Goal: Task Accomplishment & Management: Use online tool/utility

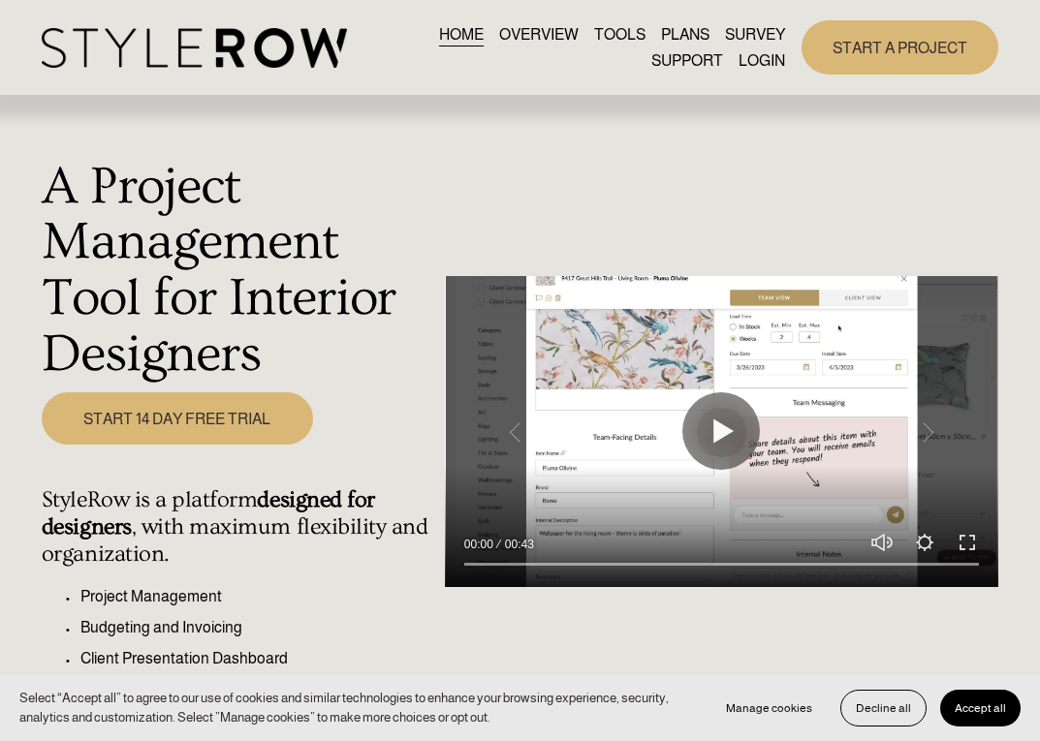
click at [756, 65] on link "LOGIN" at bounding box center [761, 60] width 47 height 26
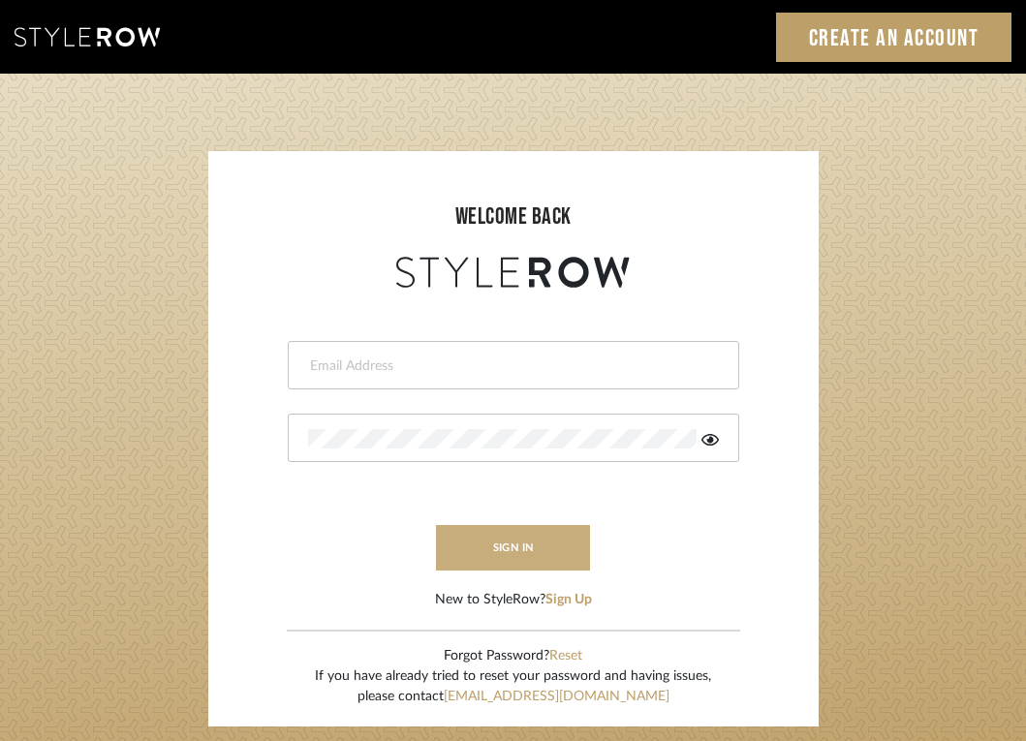
type input "jodle@justinodleinteriors.com"
click at [500, 527] on button "sign in" at bounding box center [513, 548] width 155 height 46
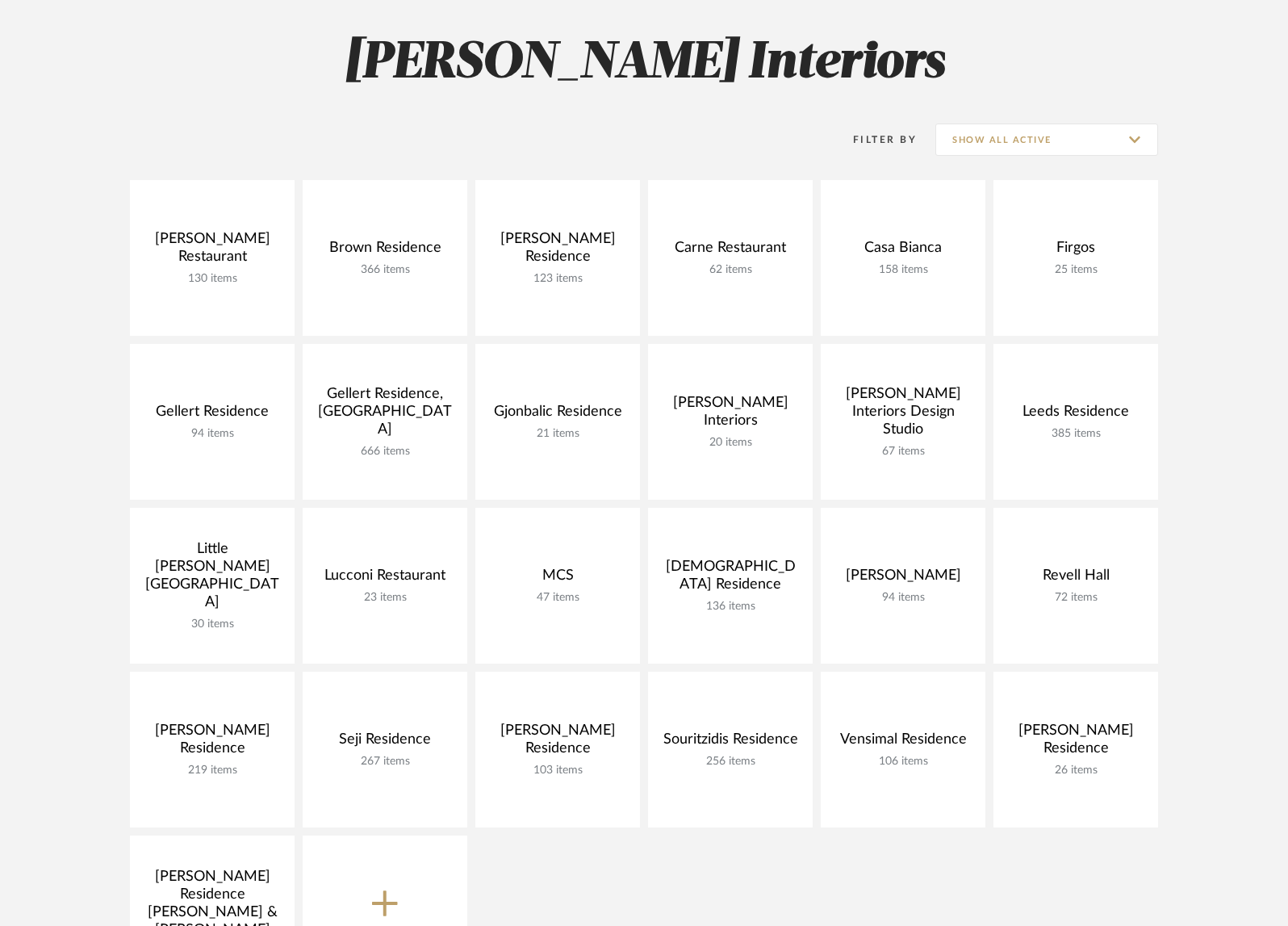
scroll to position [223, 0]
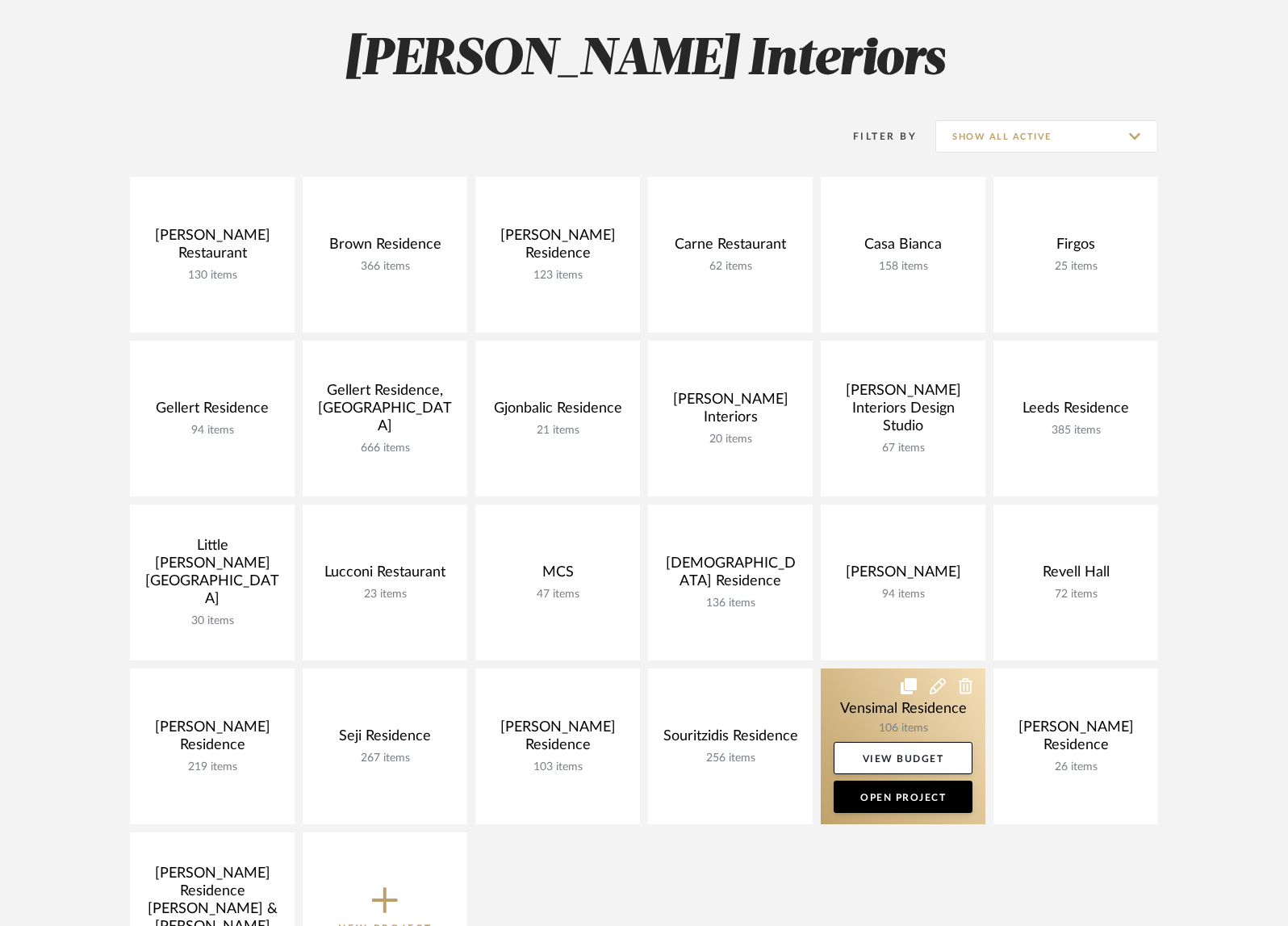
click at [852, 701] on link at bounding box center [903, 746] width 165 height 156
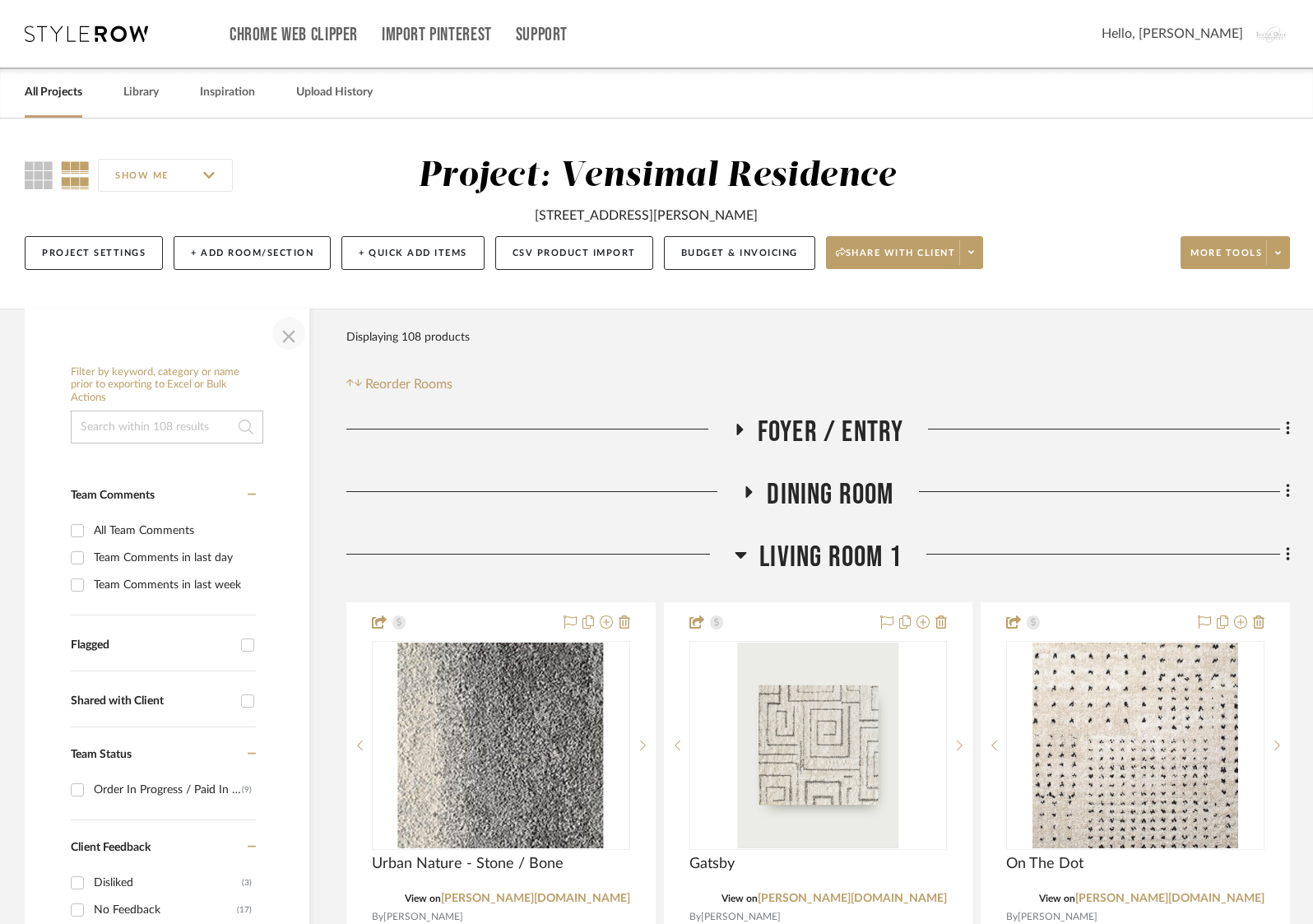
click at [294, 332] on span "button" at bounding box center [289, 333] width 40 height 40
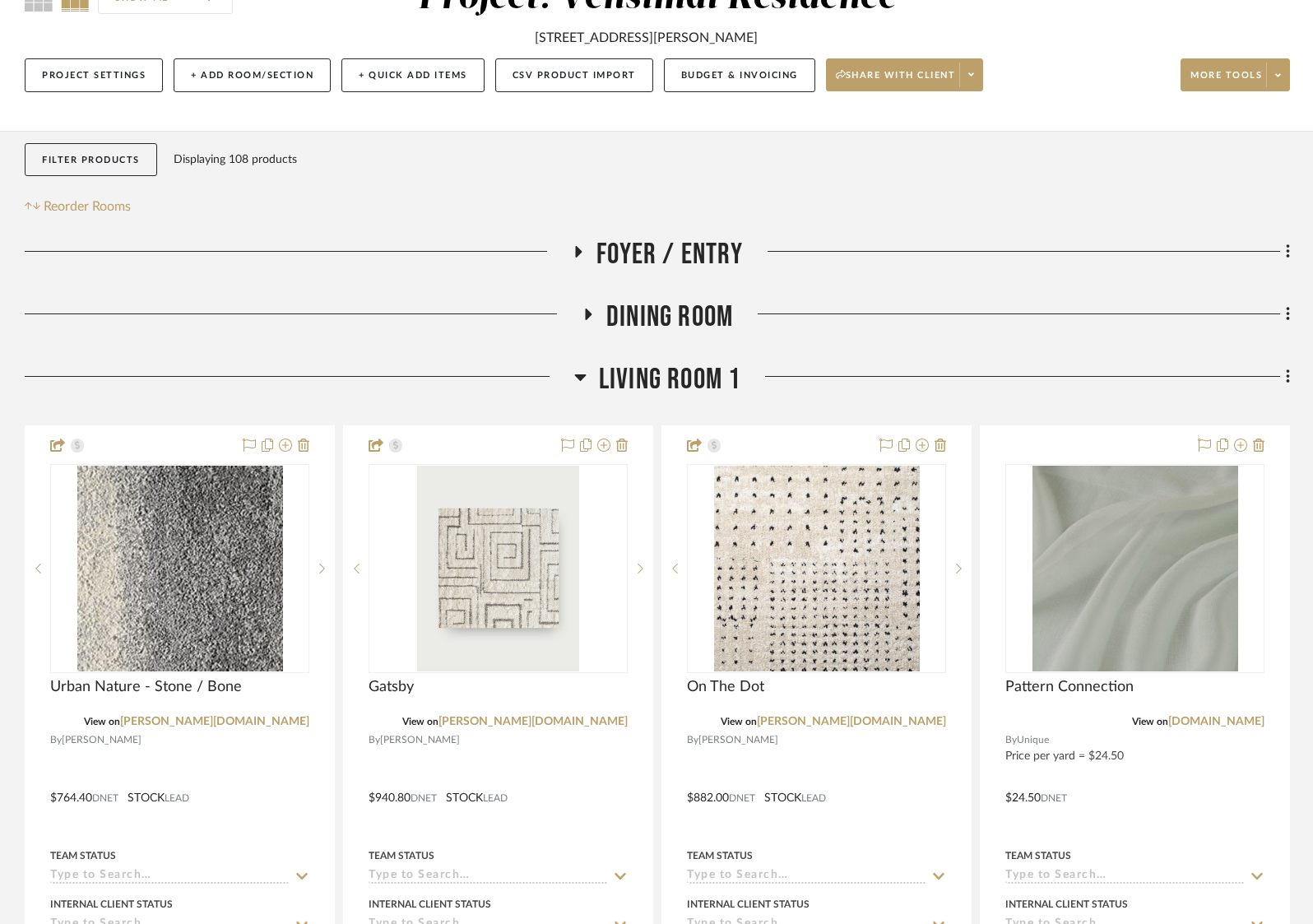
scroll to position [0, 5]
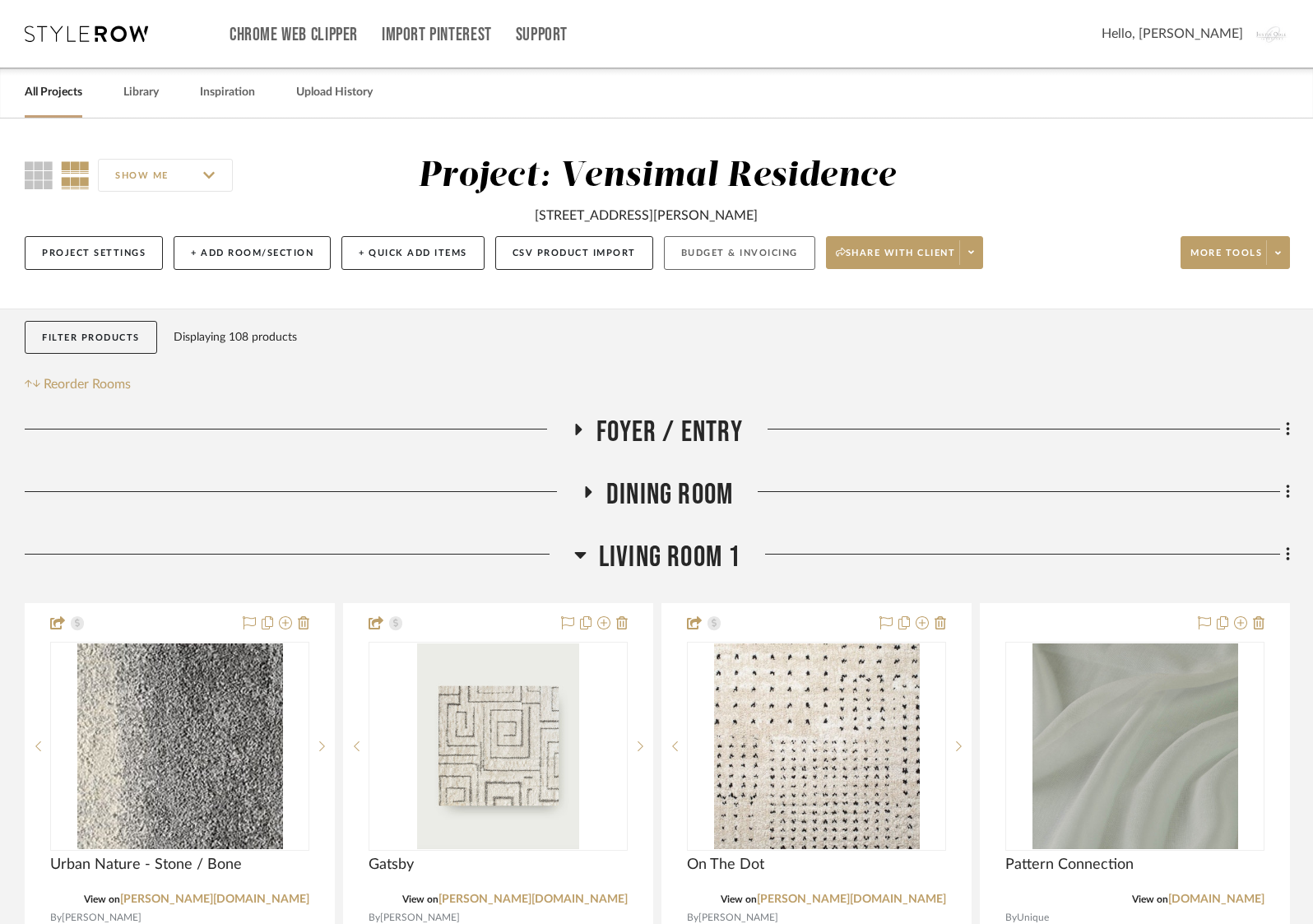
click at [690, 264] on button "Budget & Invoicing" at bounding box center [740, 253] width 151 height 34
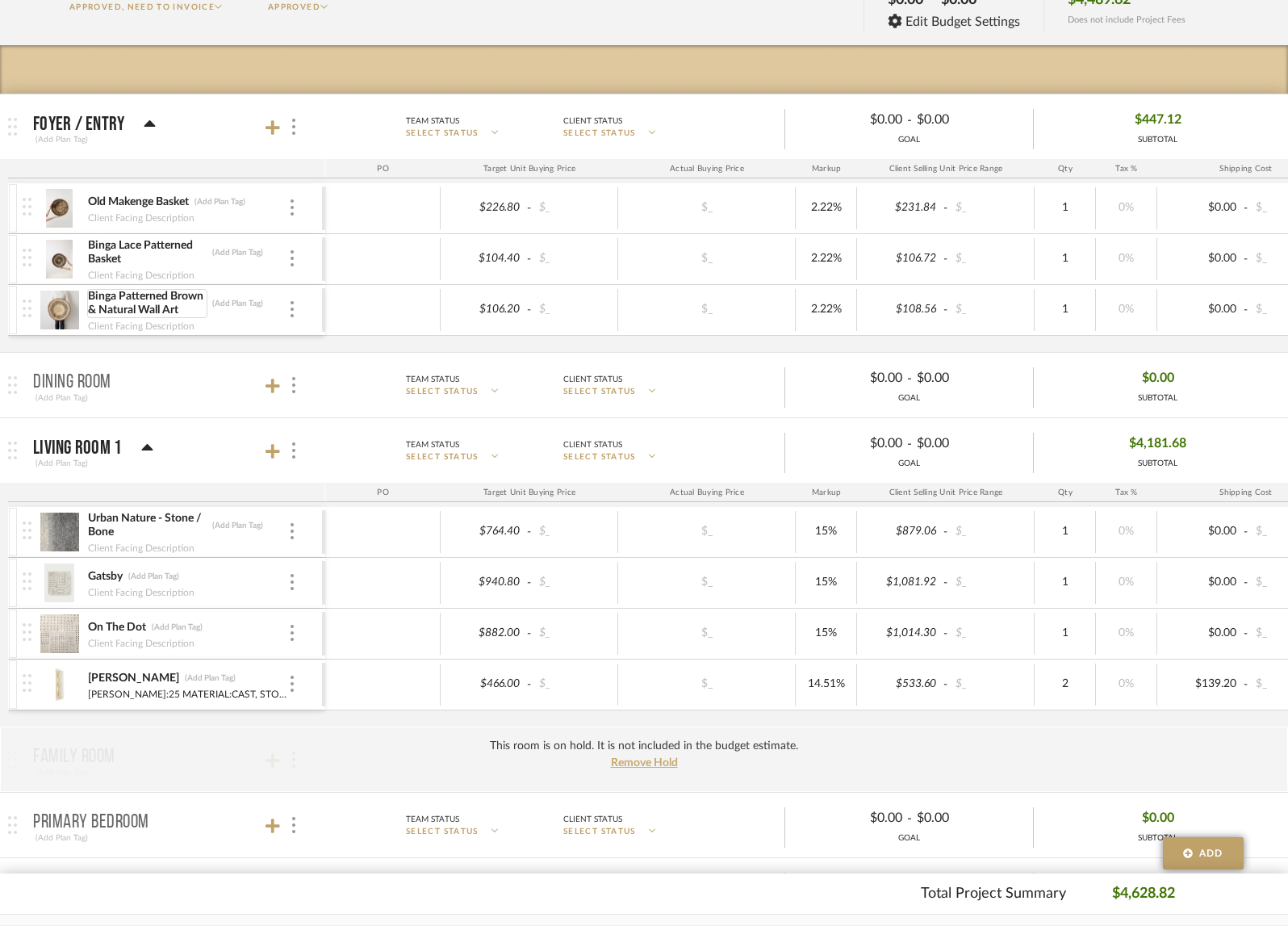
scroll to position [226, 0]
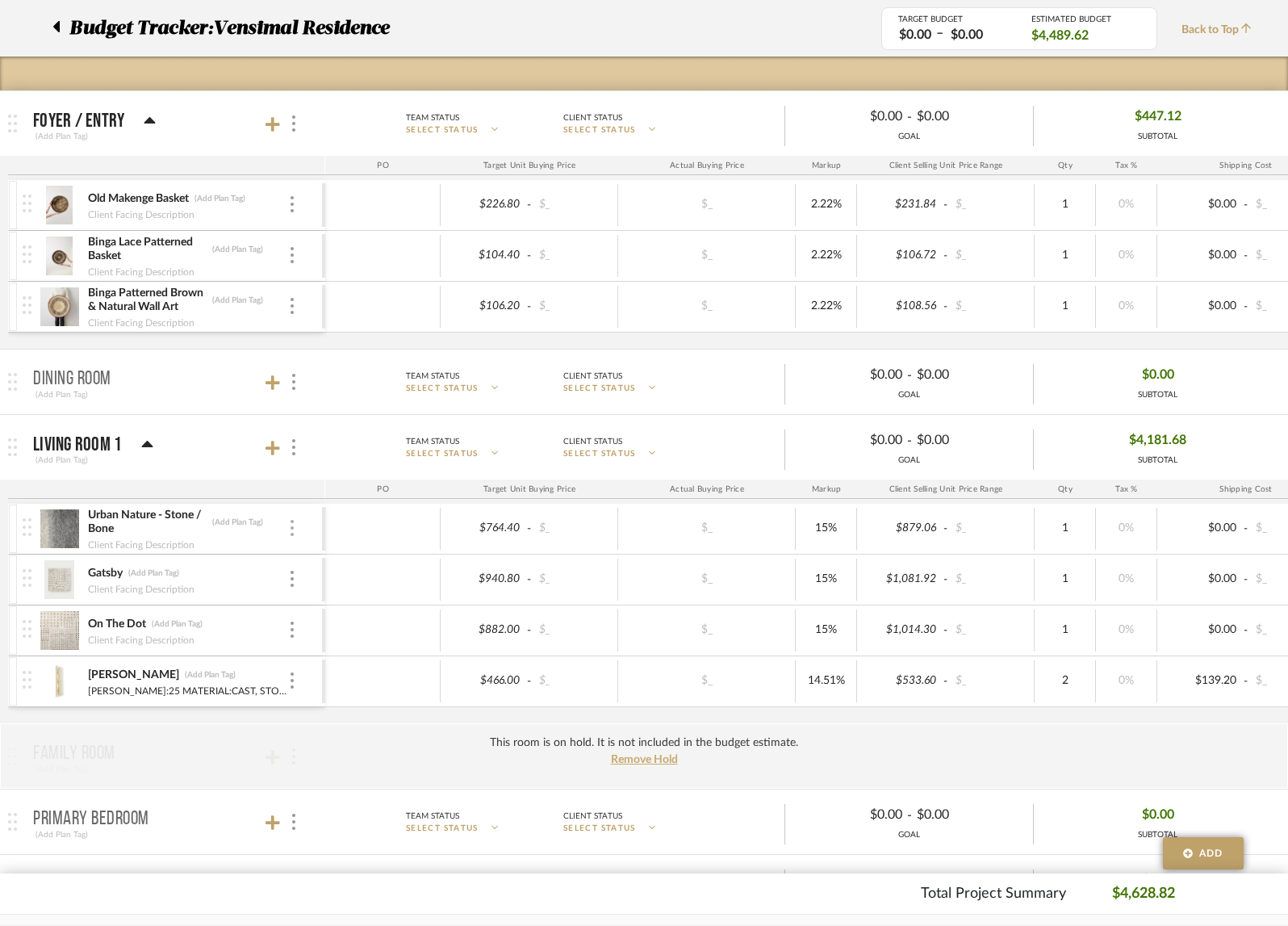
click at [289, 526] on div at bounding box center [292, 528] width 8 height 18
click at [343, 653] on span "Remove Item" at bounding box center [360, 647] width 119 height 15
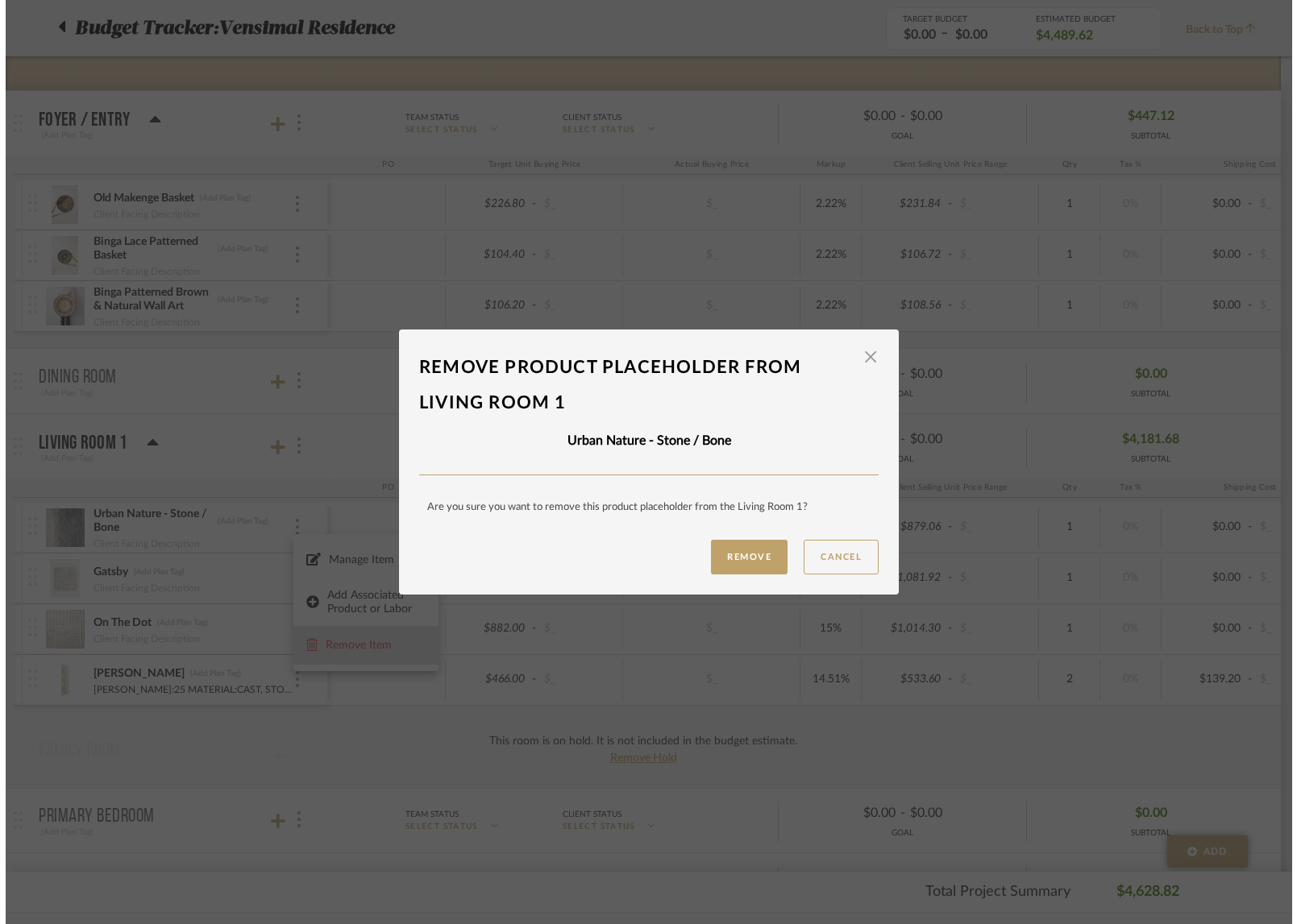
scroll to position [0, 0]
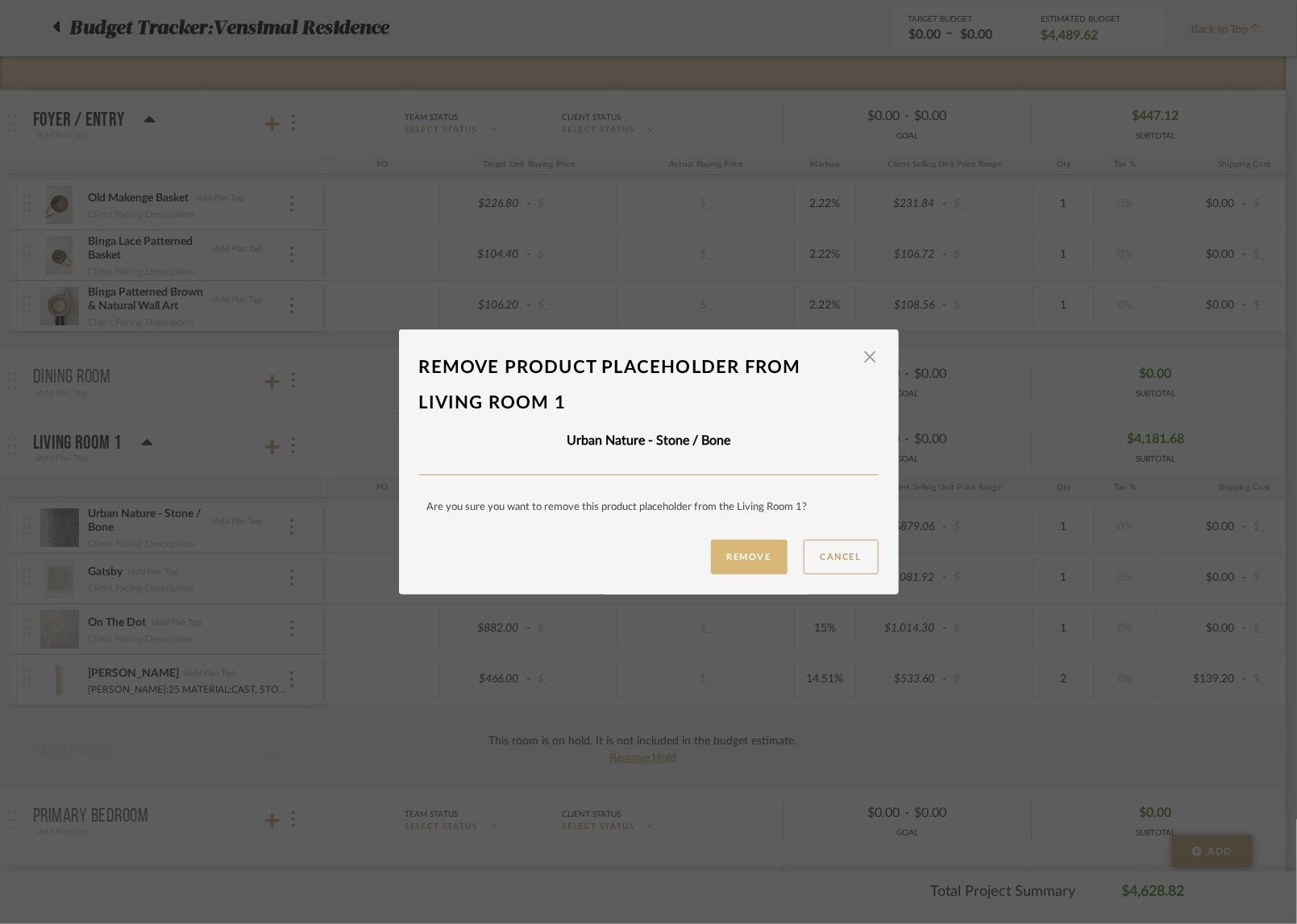
click at [716, 566] on button "Remove" at bounding box center [750, 557] width 77 height 35
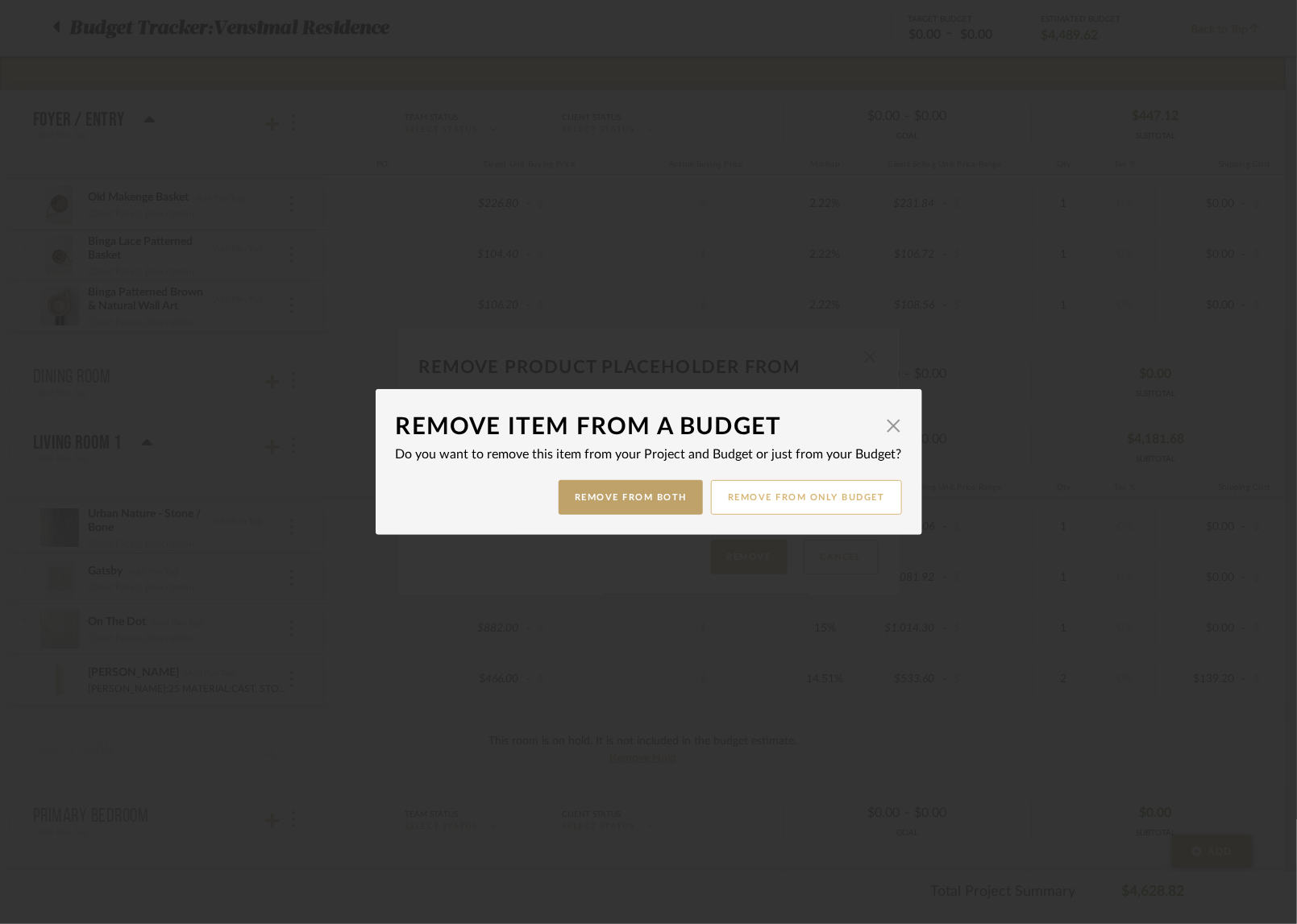
click at [741, 508] on button "Remove from only Budget" at bounding box center [807, 497] width 191 height 35
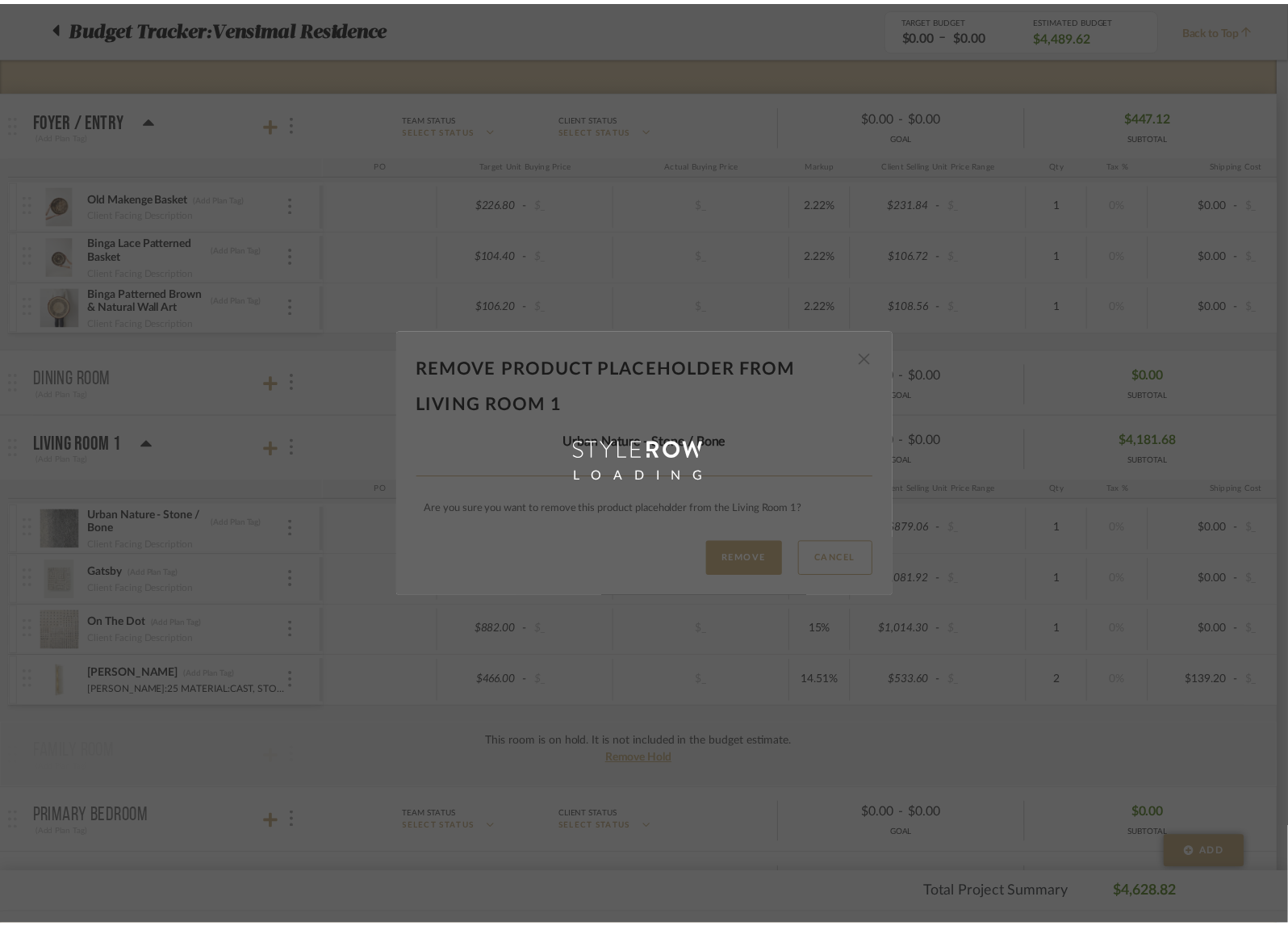
scroll to position [226, 0]
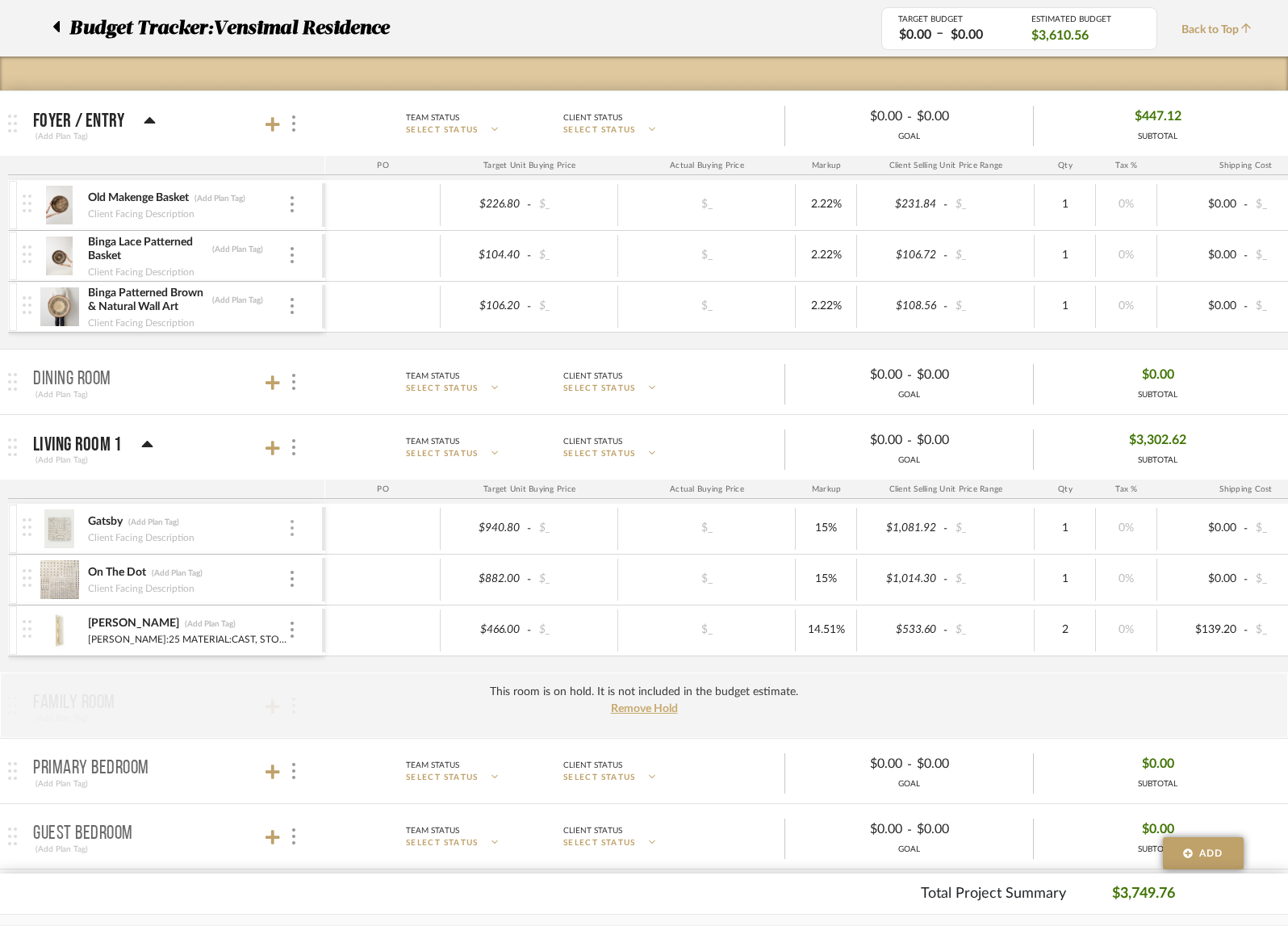
click at [294, 521] on div at bounding box center [292, 528] width 8 height 18
click at [342, 643] on span "Remove Item" at bounding box center [371, 647] width 100 height 13
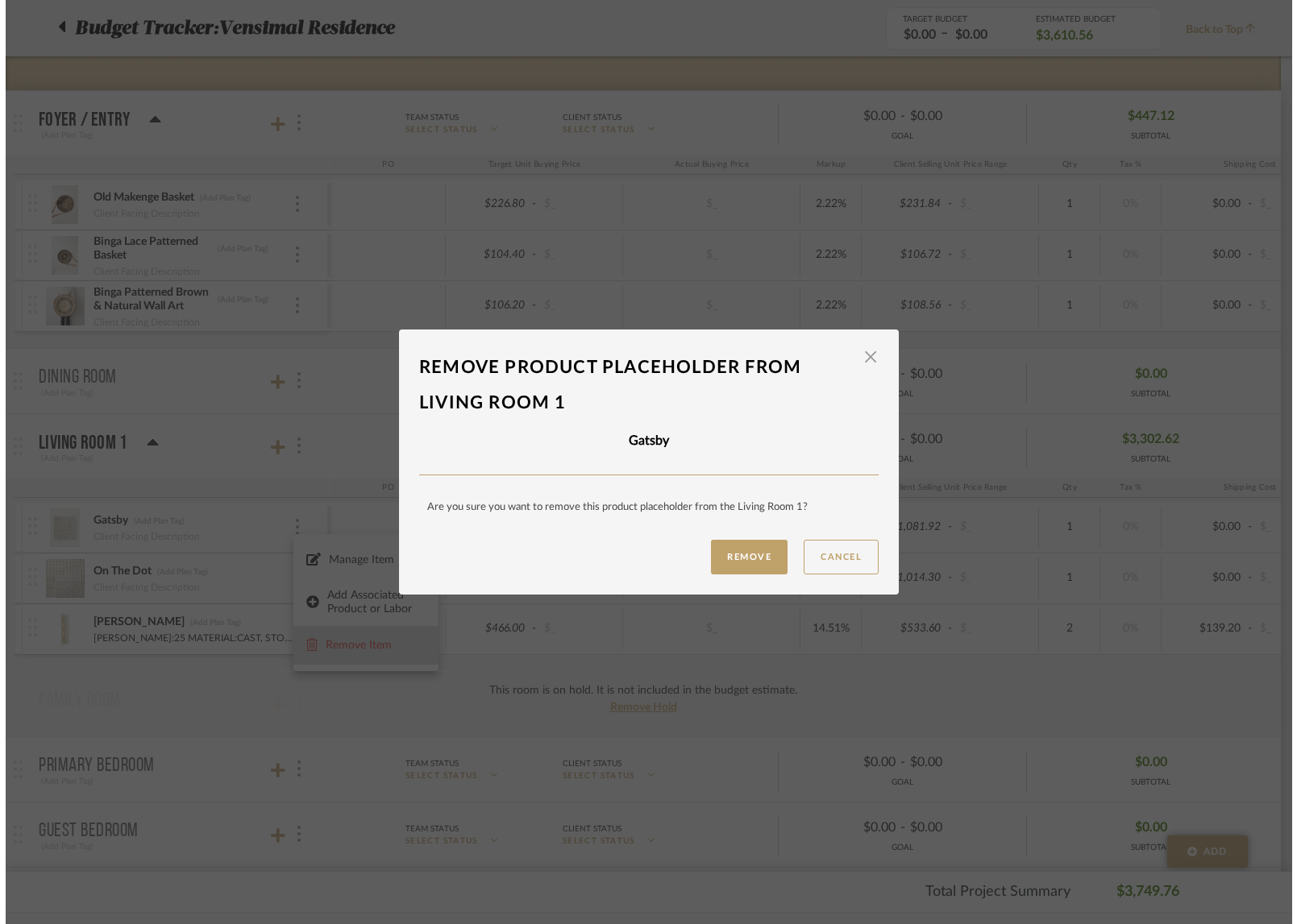
scroll to position [0, 0]
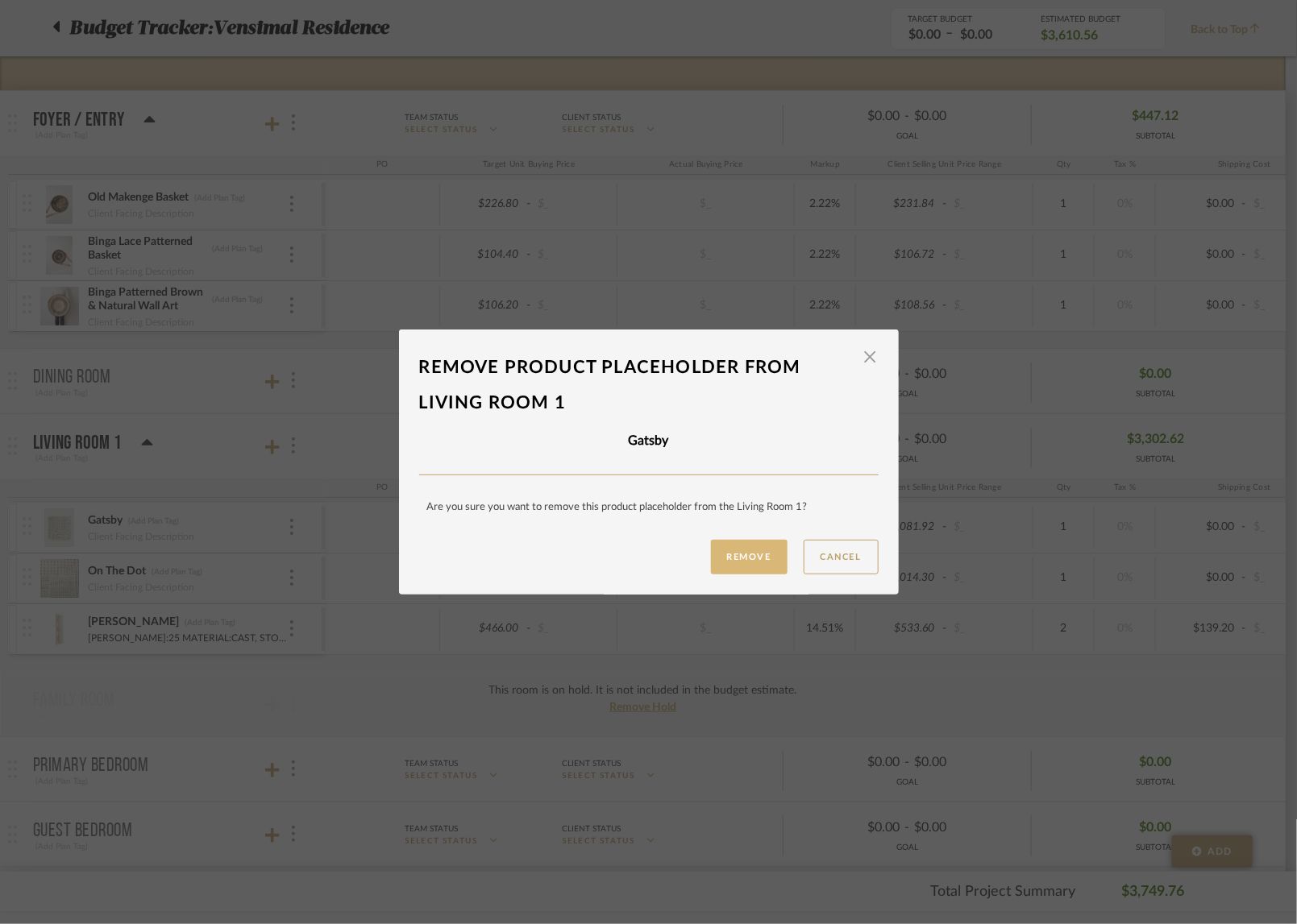
click at [727, 556] on button "Remove" at bounding box center [750, 557] width 77 height 35
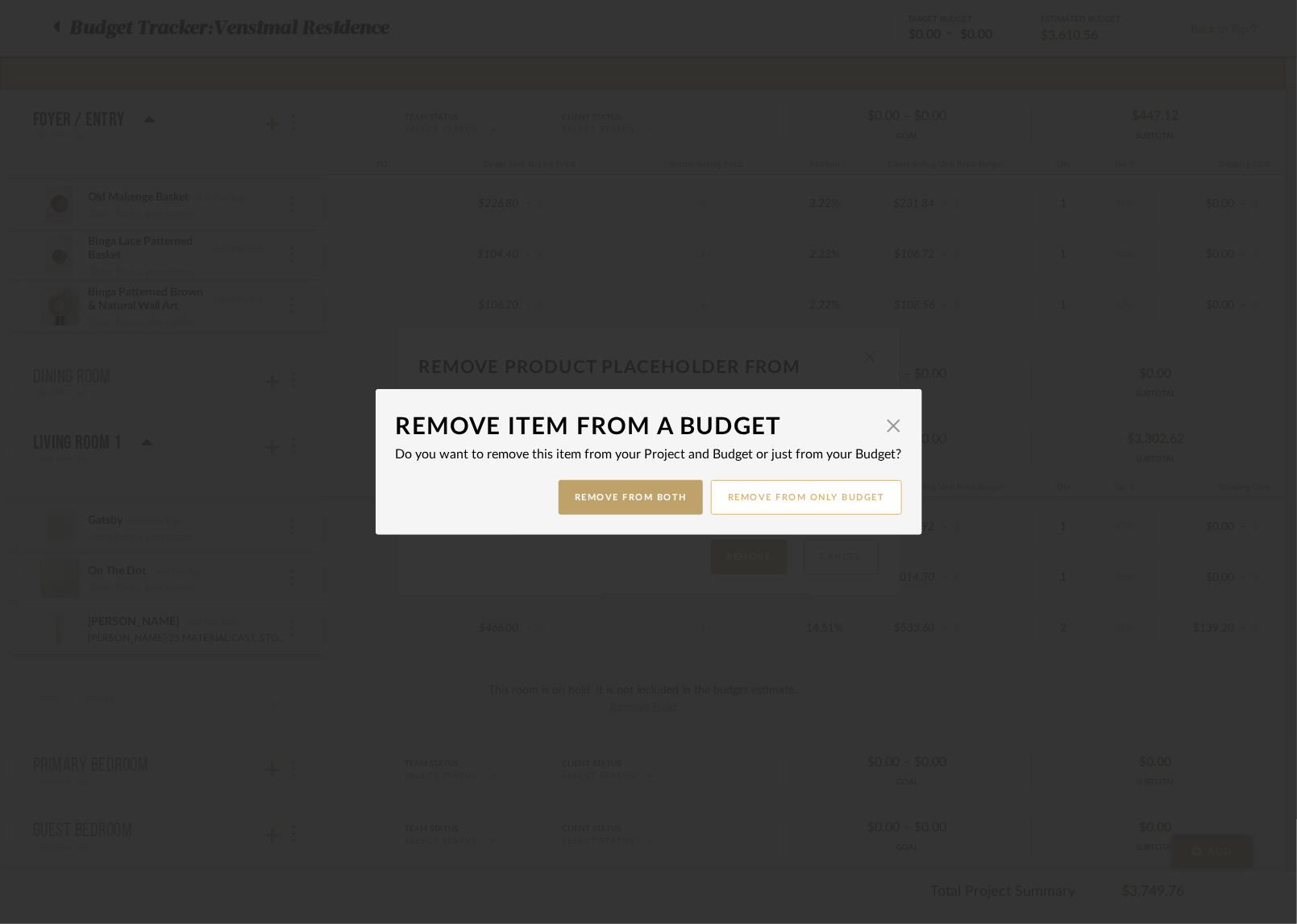
click at [749, 502] on button "Remove from only Budget" at bounding box center [807, 497] width 191 height 35
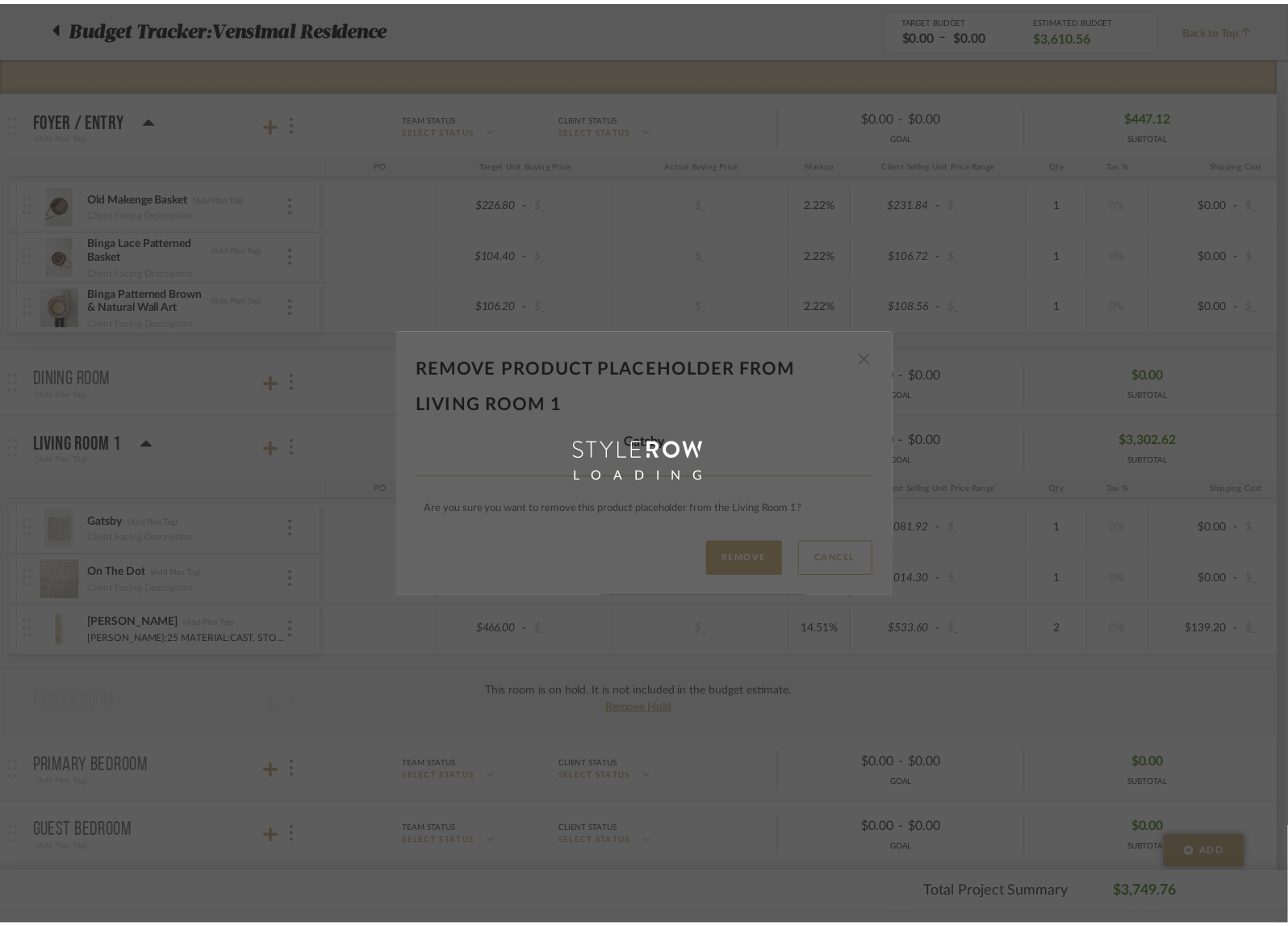
scroll to position [226, 0]
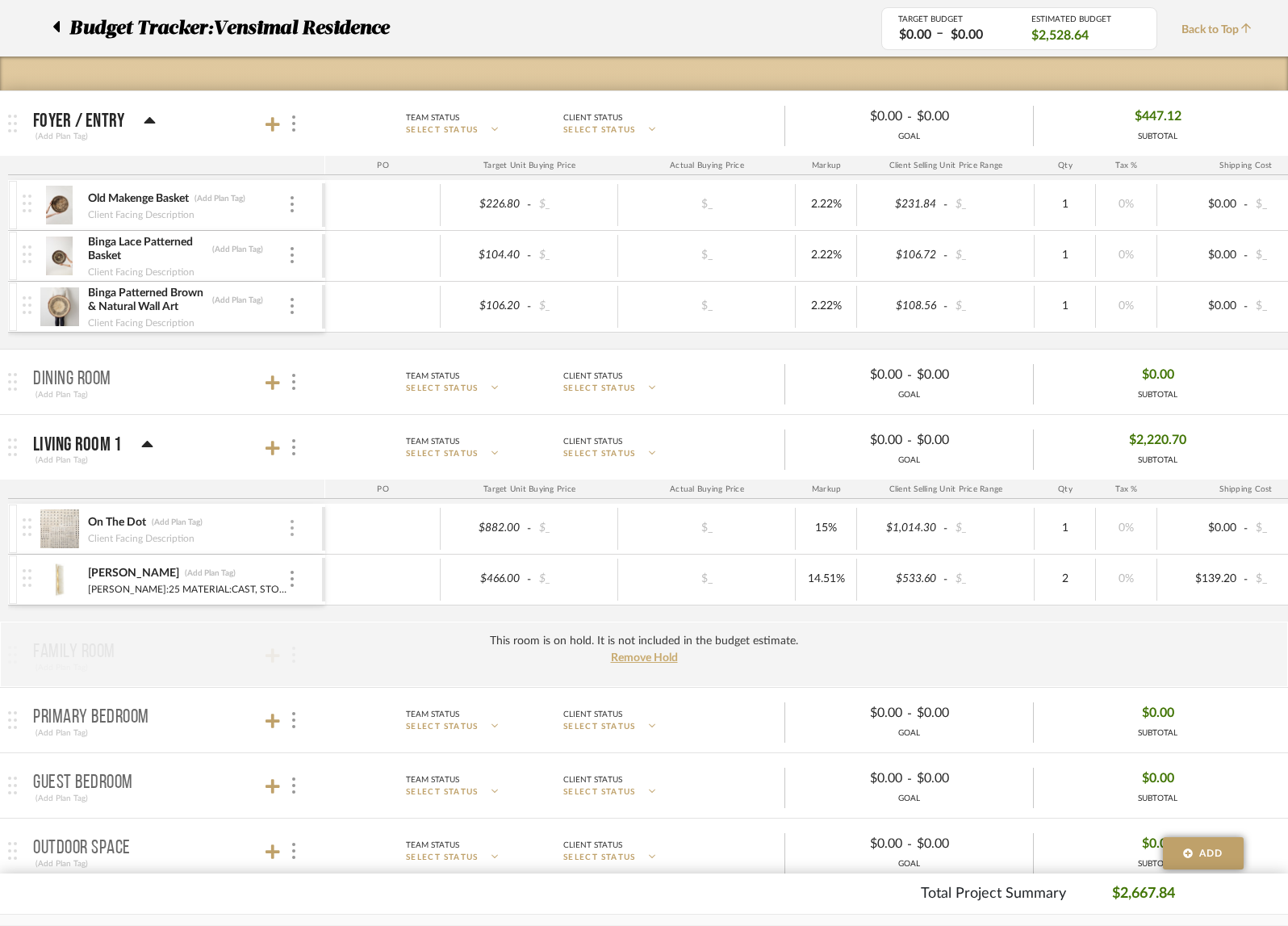
click at [295, 527] on div at bounding box center [292, 528] width 8 height 18
click at [333, 650] on span "Remove Item" at bounding box center [371, 647] width 100 height 13
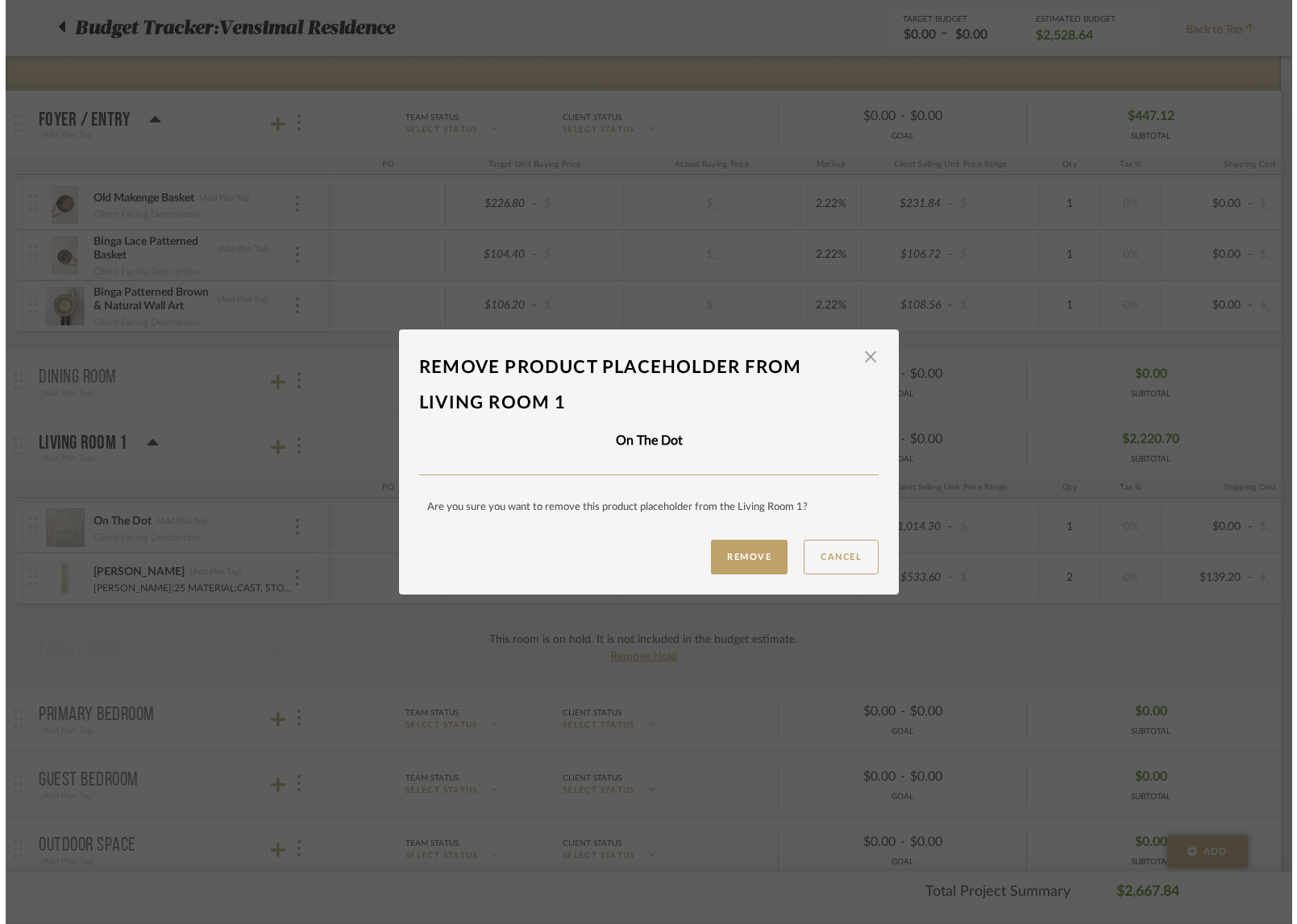
scroll to position [0, 0]
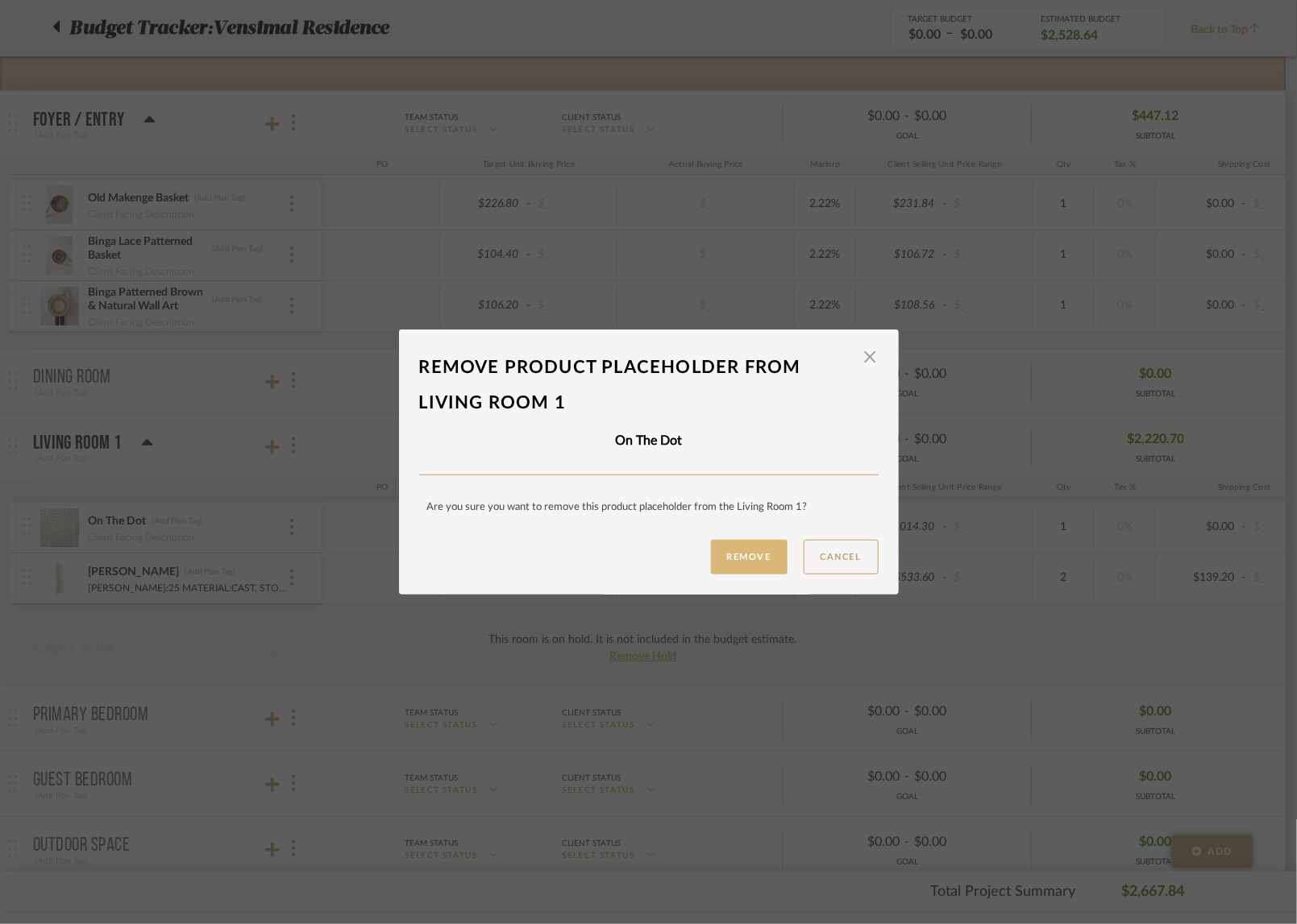
click at [744, 550] on button "Remove" at bounding box center [750, 557] width 77 height 35
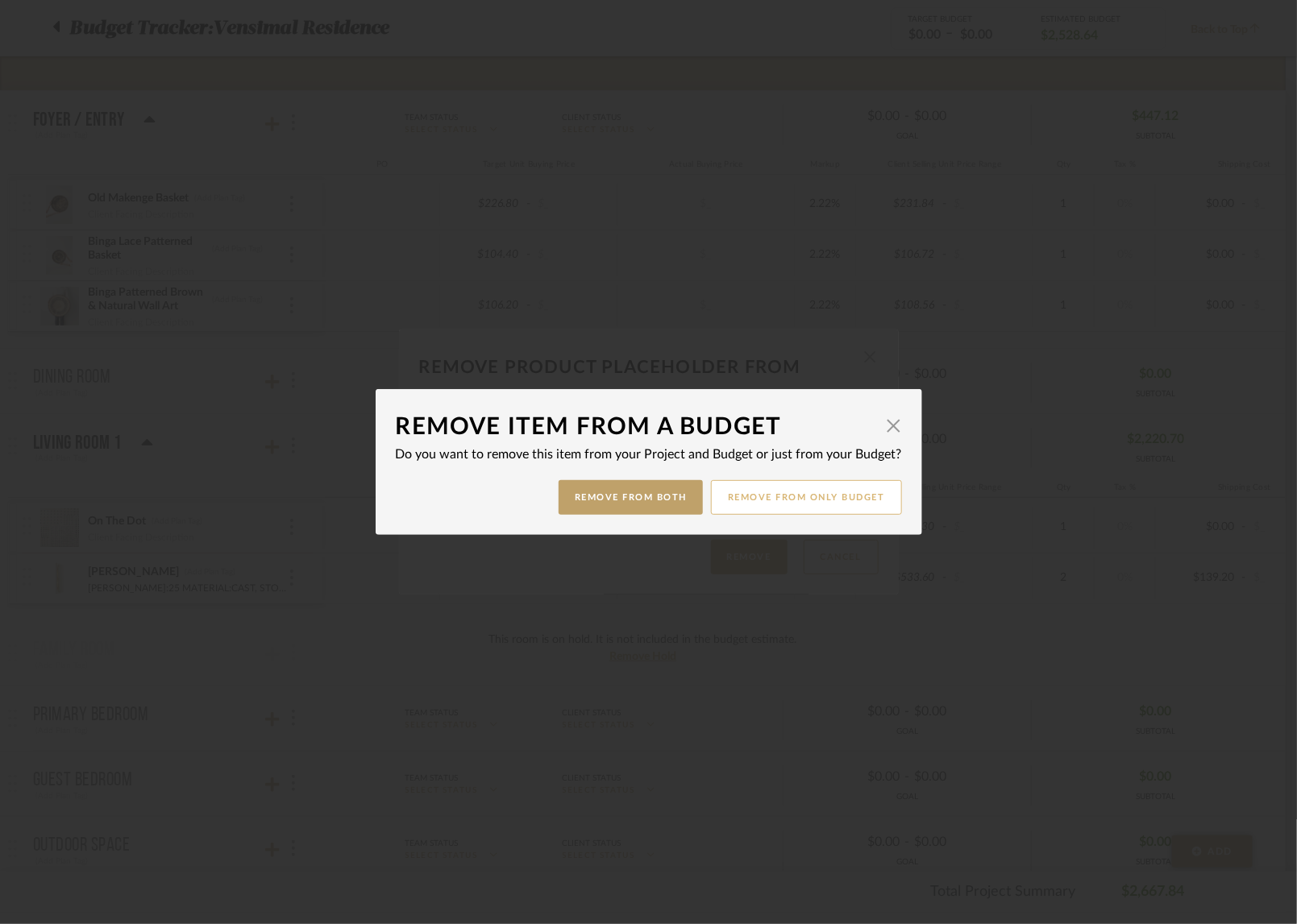
click at [815, 506] on button "Remove from only Budget" at bounding box center [807, 497] width 191 height 35
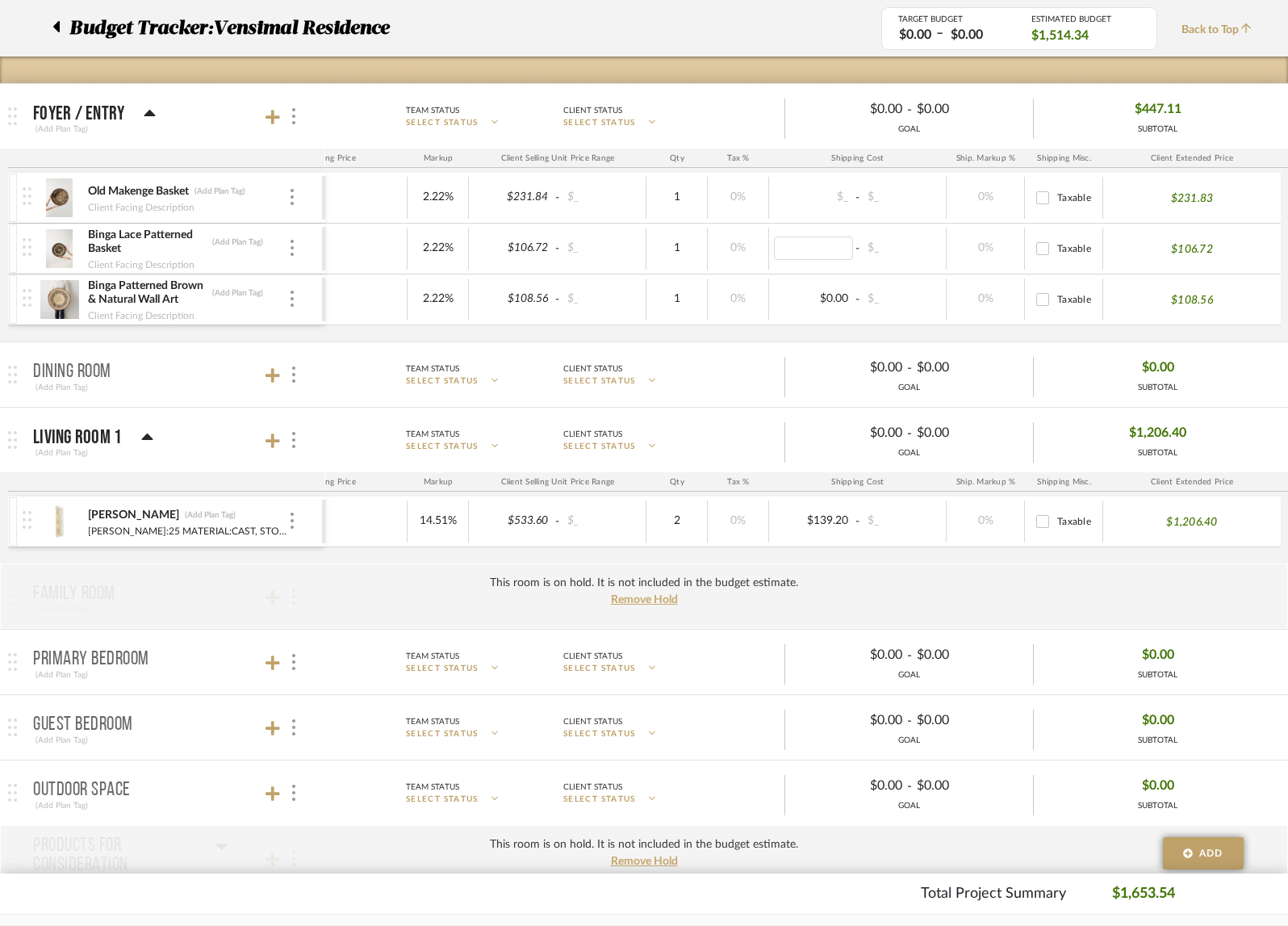
click at [821, 309] on div "$0.00 - $_" at bounding box center [857, 299] width 177 height 42
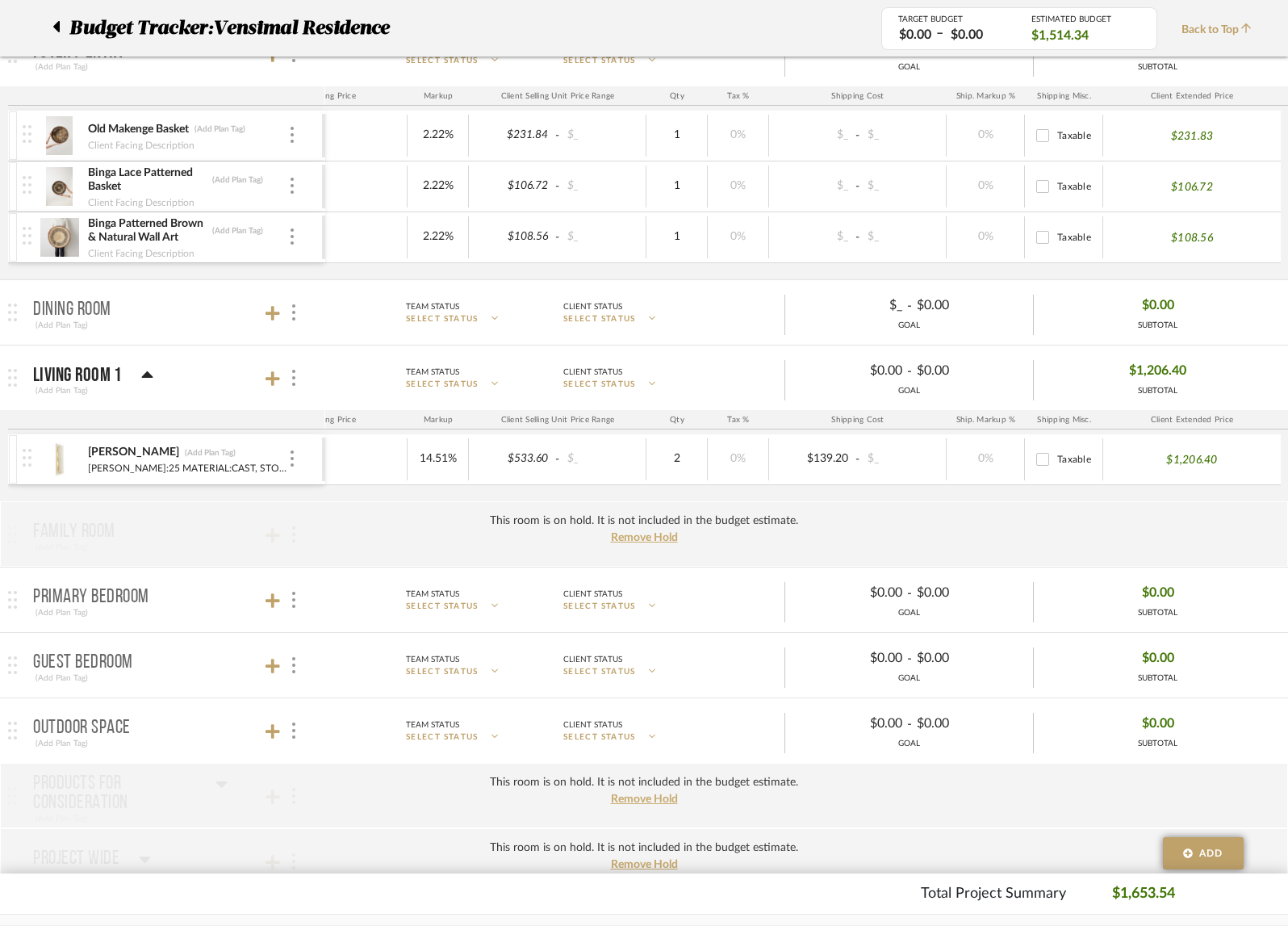
click at [217, 397] on span "Living Room 1 (Add Plan Tag) Team Status SELECT STATUS Client Status SELECT STA…" at bounding box center [657, 378] width 1249 height 44
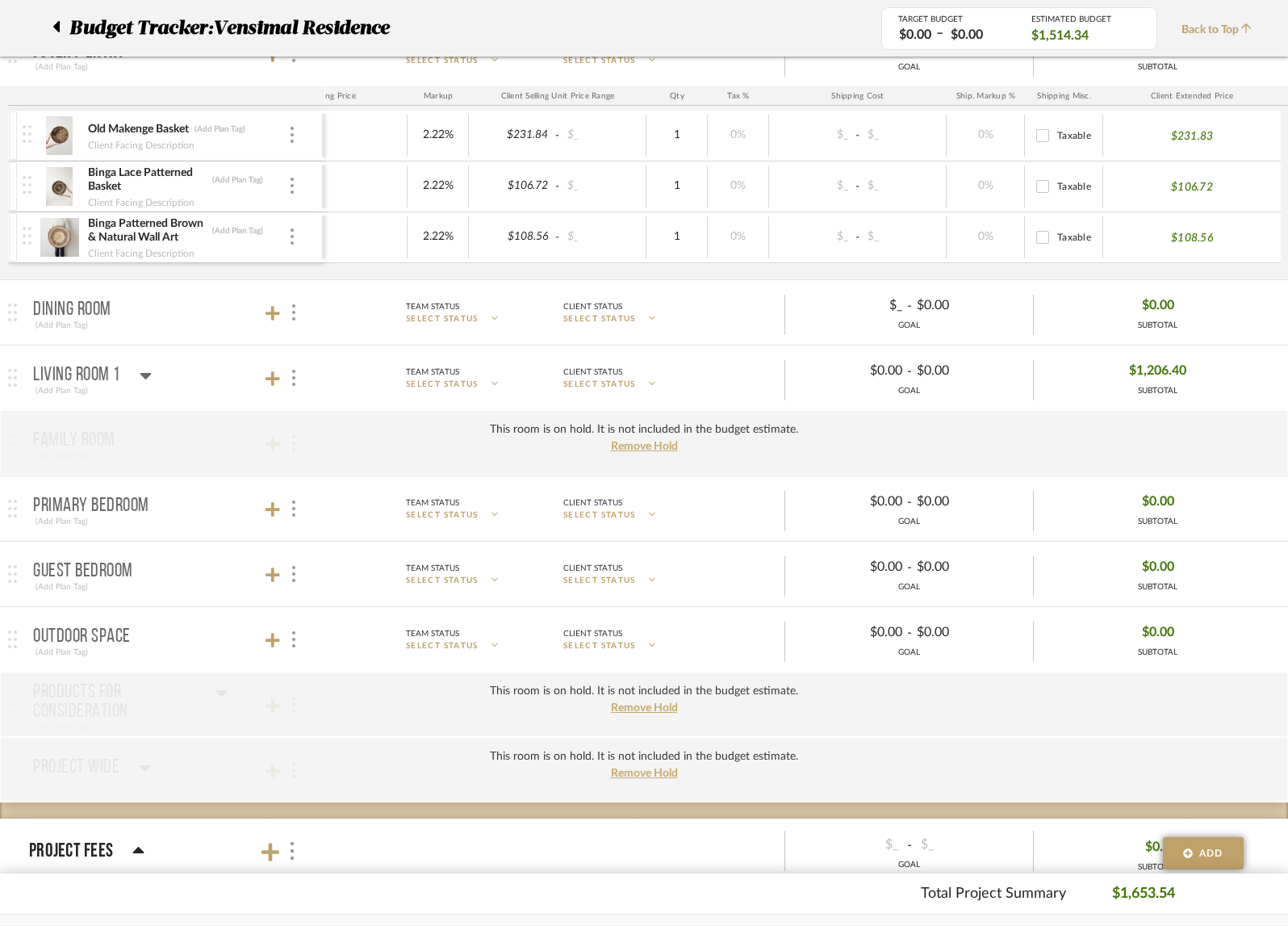
click at [217, 397] on span "Living Room 1 (Add Plan Tag) Team Status SELECT STATUS Client Status SELECT STA…" at bounding box center [657, 378] width 1249 height 44
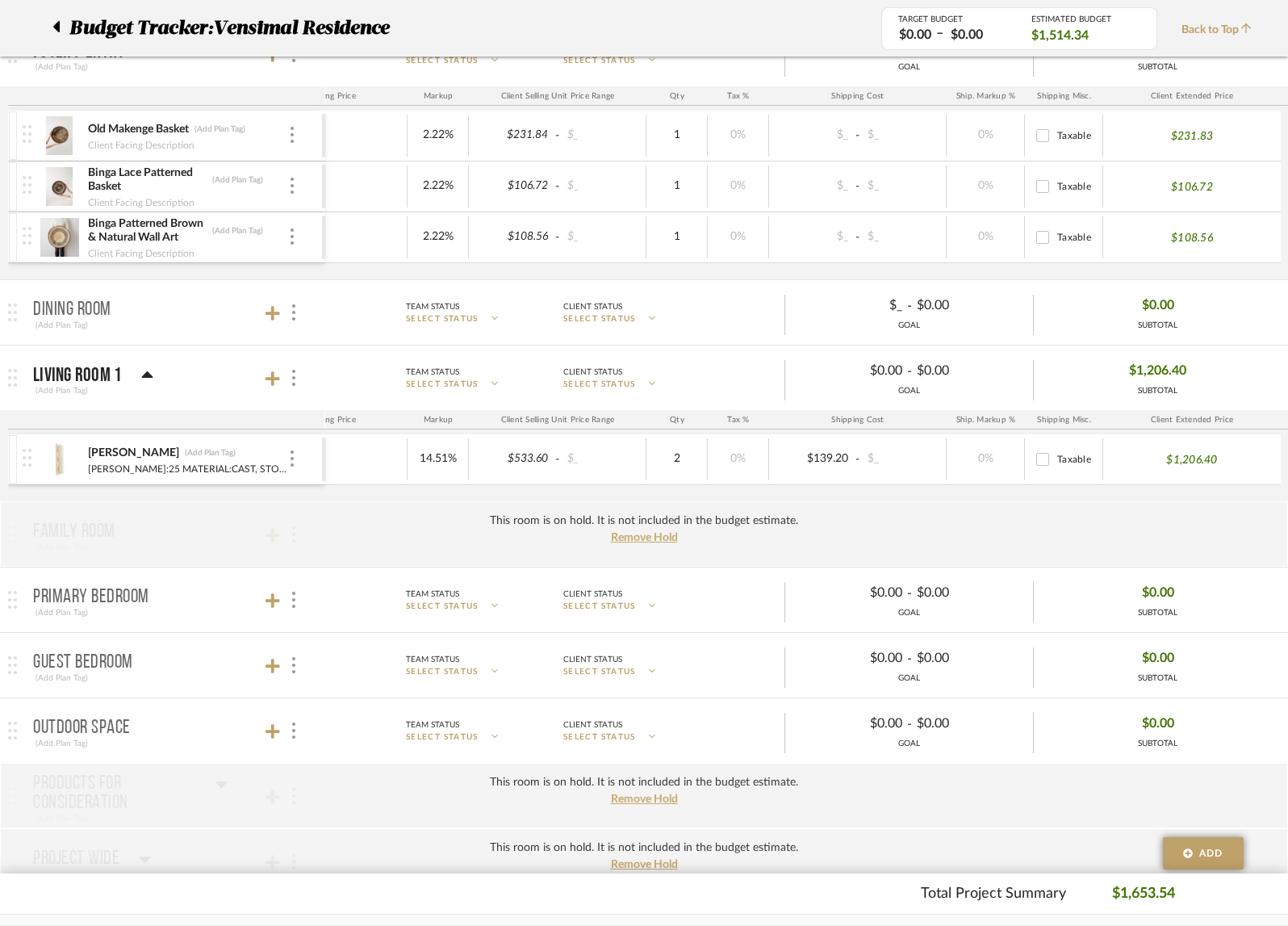
click at [208, 312] on mat-panel-title "Dining Room (Add Plan Tag)" at bounding box center [175, 313] width 284 height 39
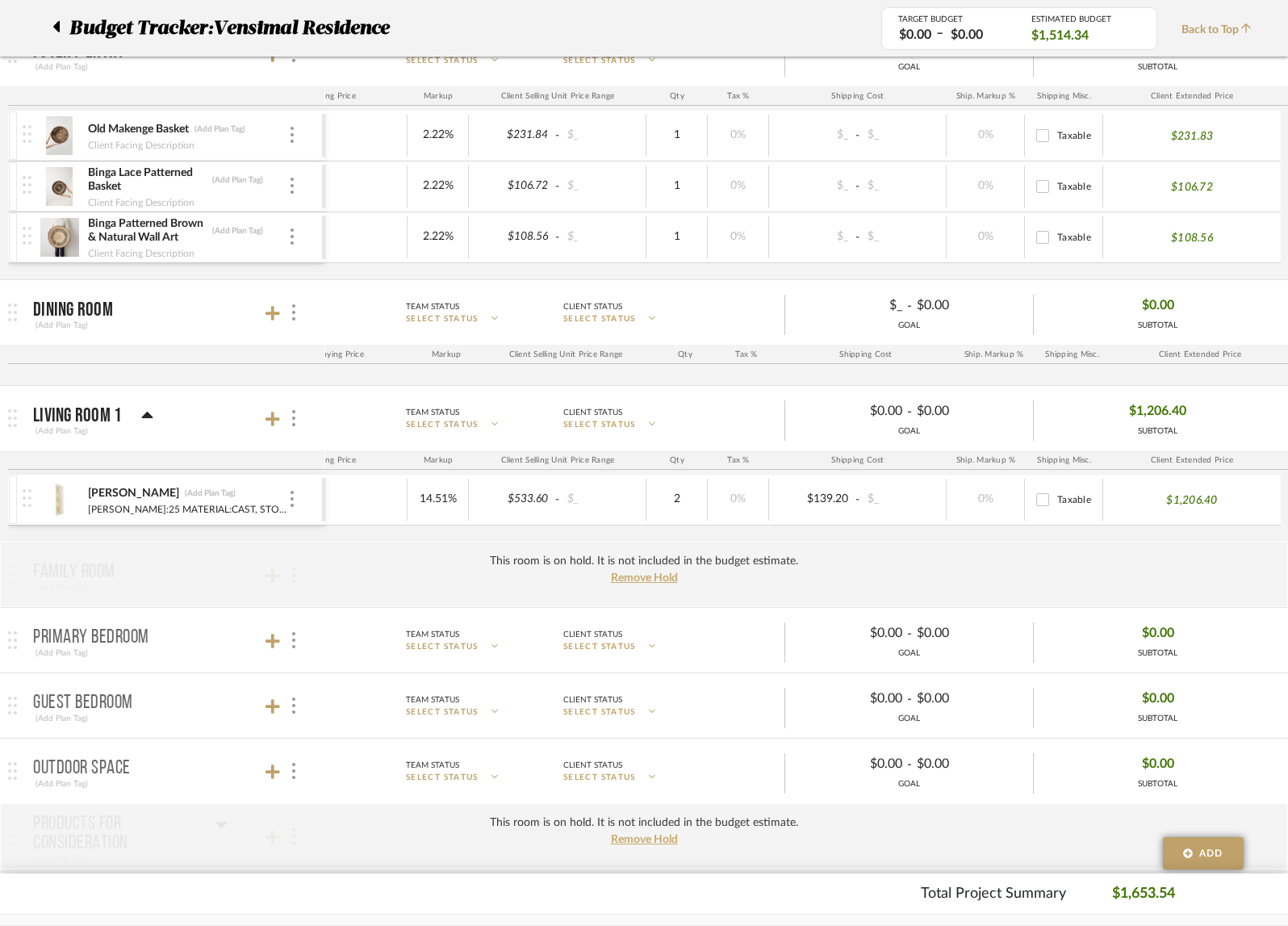
click at [208, 312] on mat-panel-title "Dining Room (Add Plan Tag)" at bounding box center [175, 313] width 284 height 39
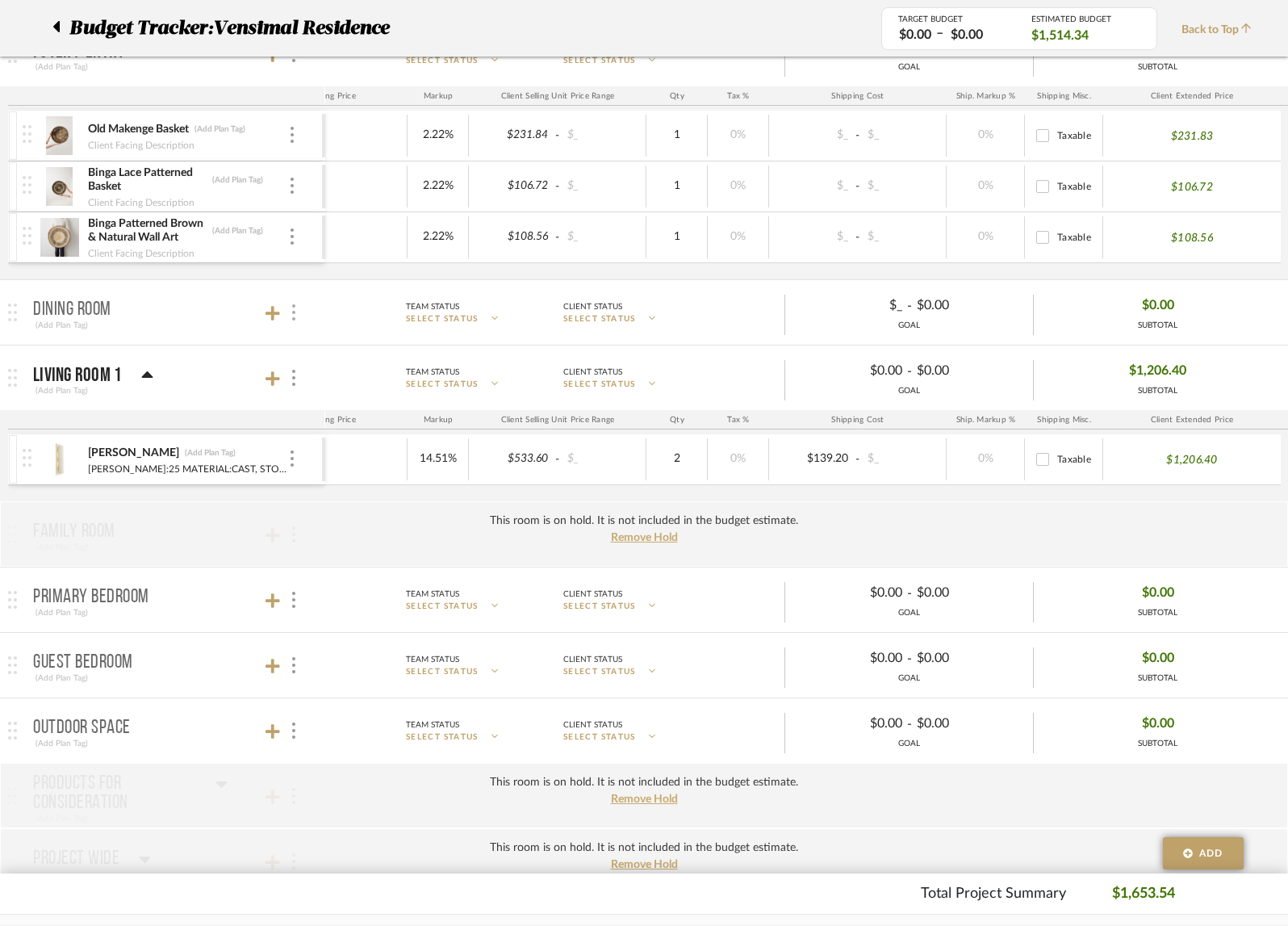
click at [297, 311] on div at bounding box center [292, 313] width 17 height 22
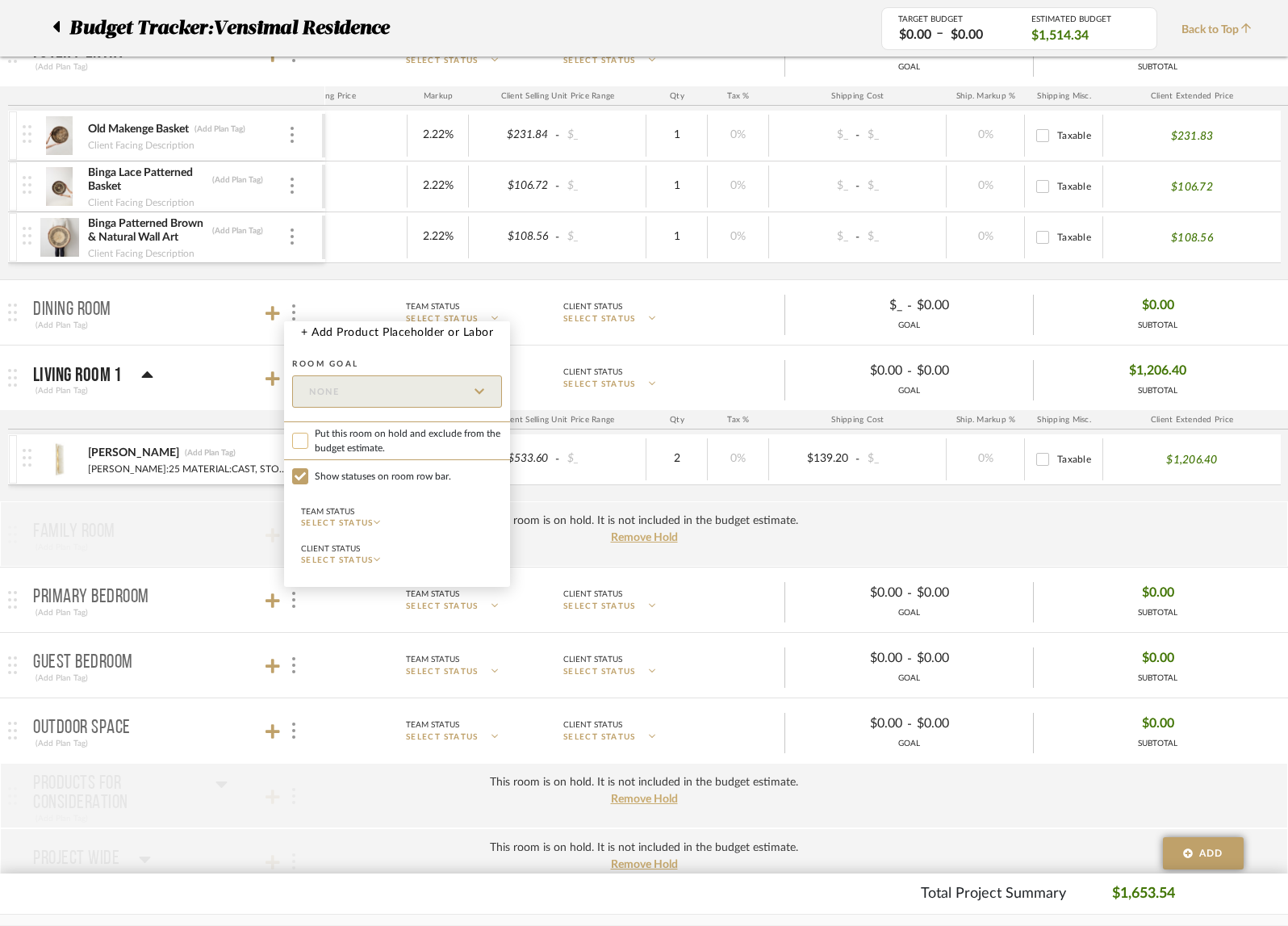
click at [307, 439] on input "Put this room on hold and exclude from the budget estimate." at bounding box center [300, 440] width 16 height 16
checkbox input "true"
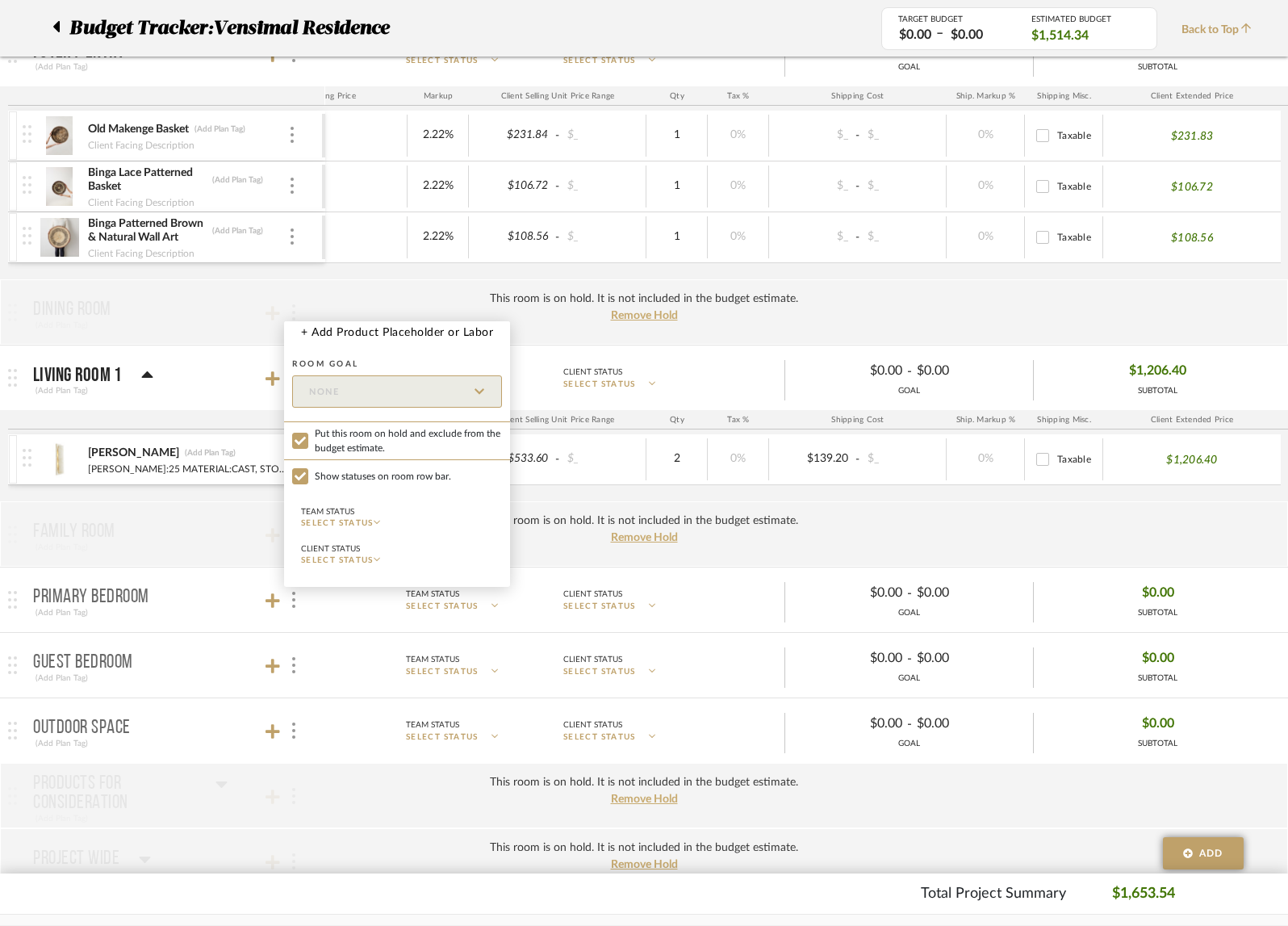
click at [232, 524] on div at bounding box center [644, 463] width 1288 height 926
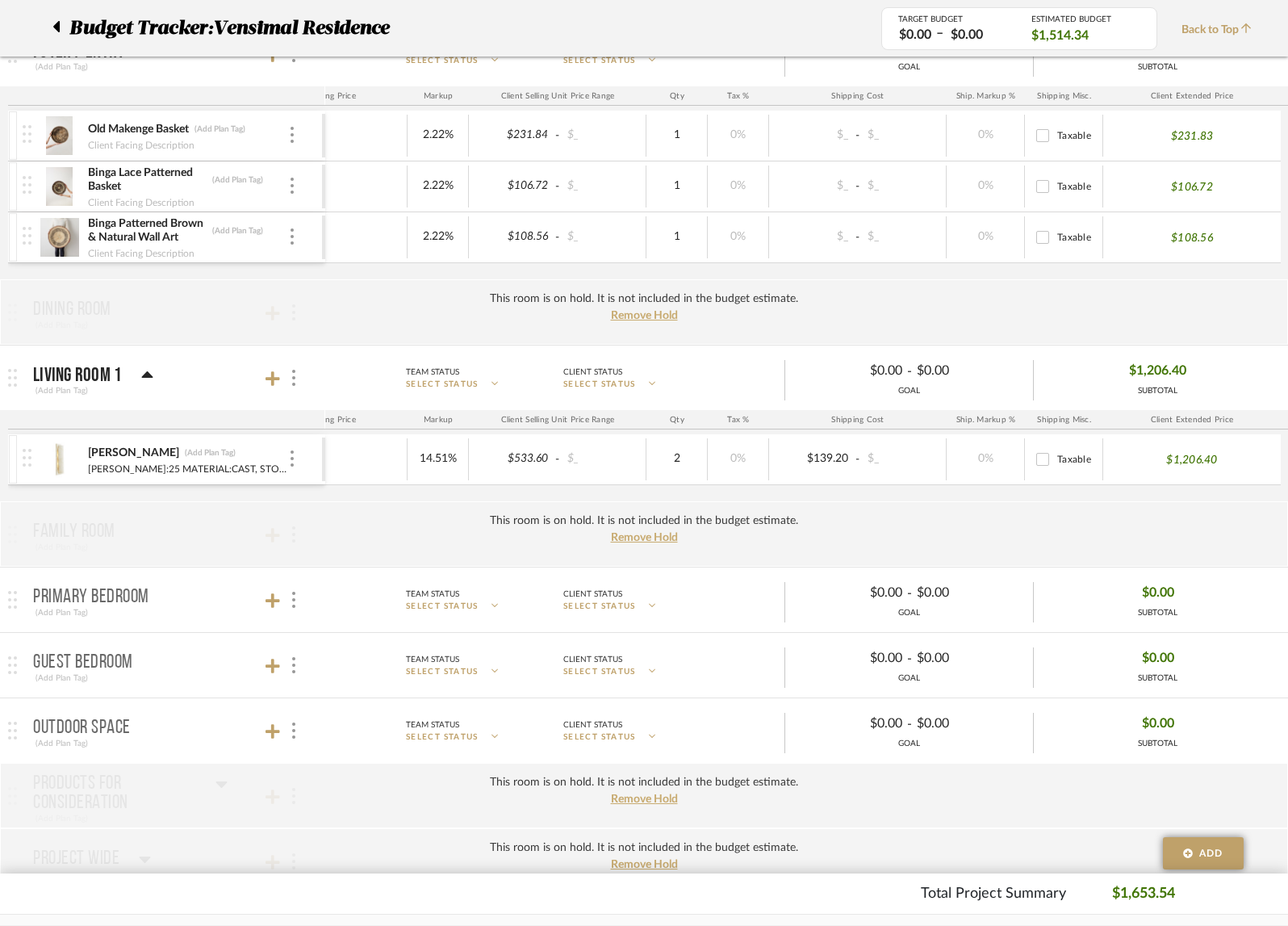
click at [211, 613] on mat-panel-title "Primary Bedroom (Add Plan Tag)" at bounding box center [175, 600] width 284 height 39
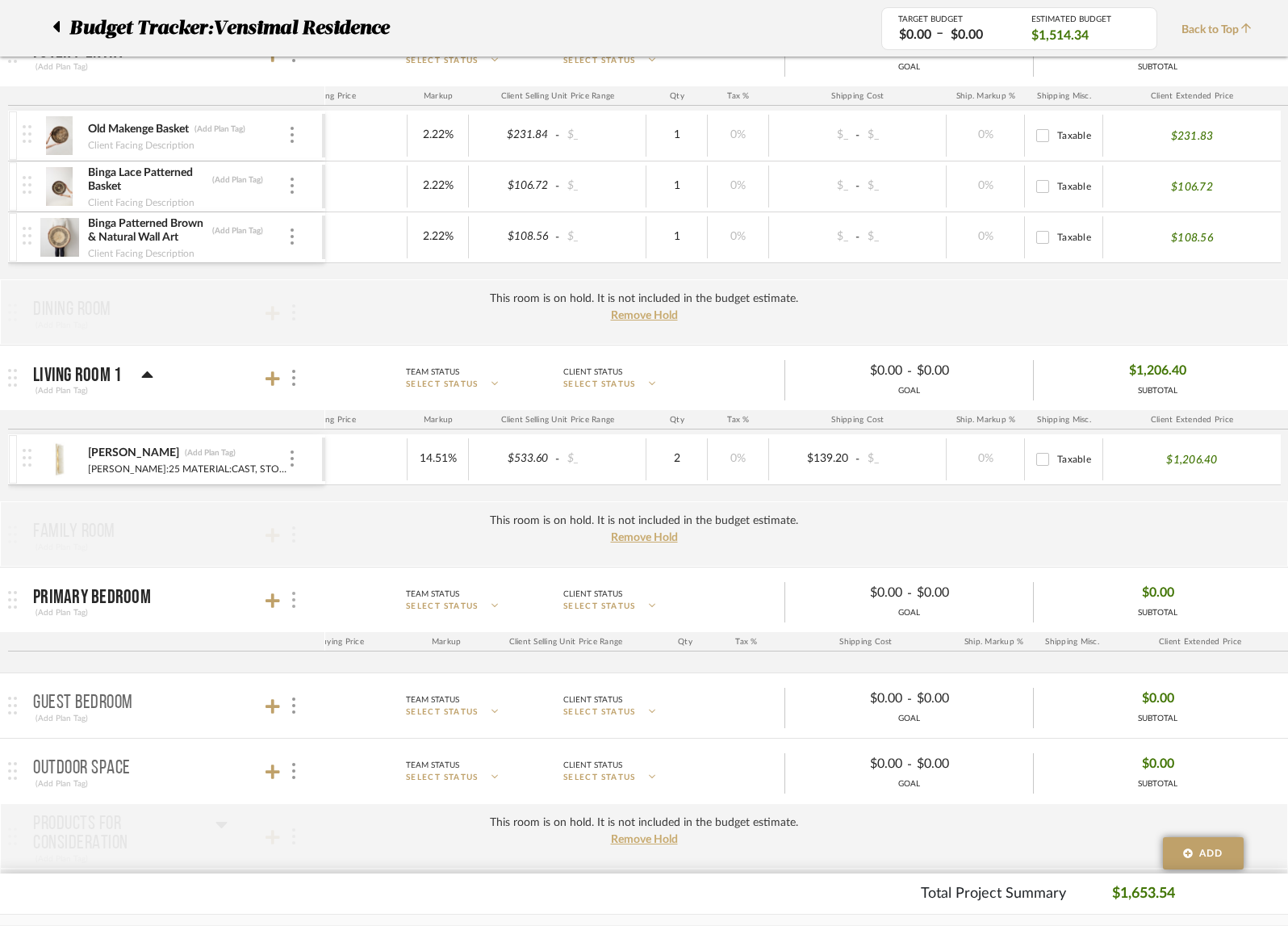
click at [293, 598] on img at bounding box center [294, 599] width 3 height 16
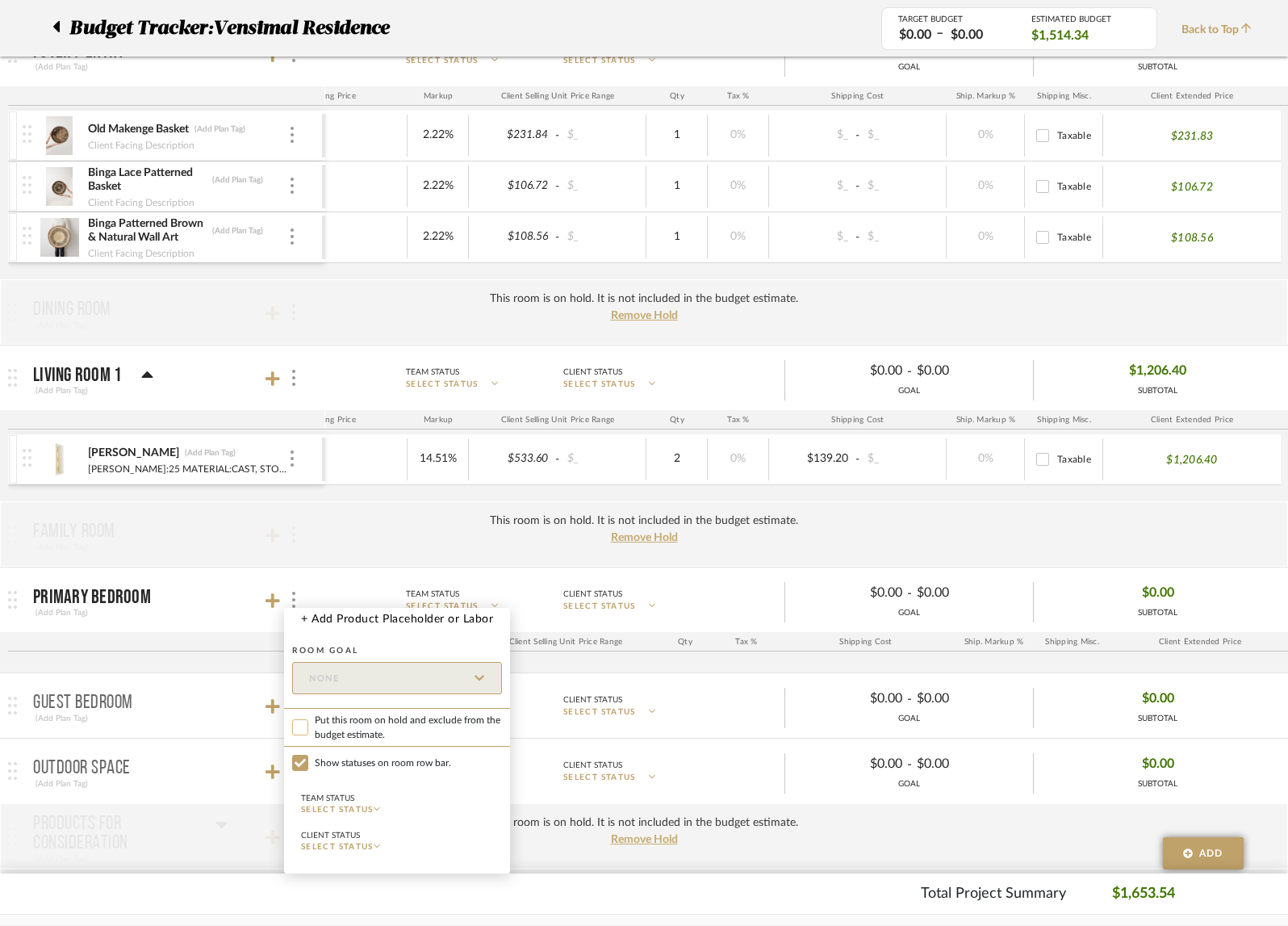
click at [304, 723] on input "Put this room on hold and exclude from the budget estimate." at bounding box center [300, 727] width 16 height 16
checkbox input "true"
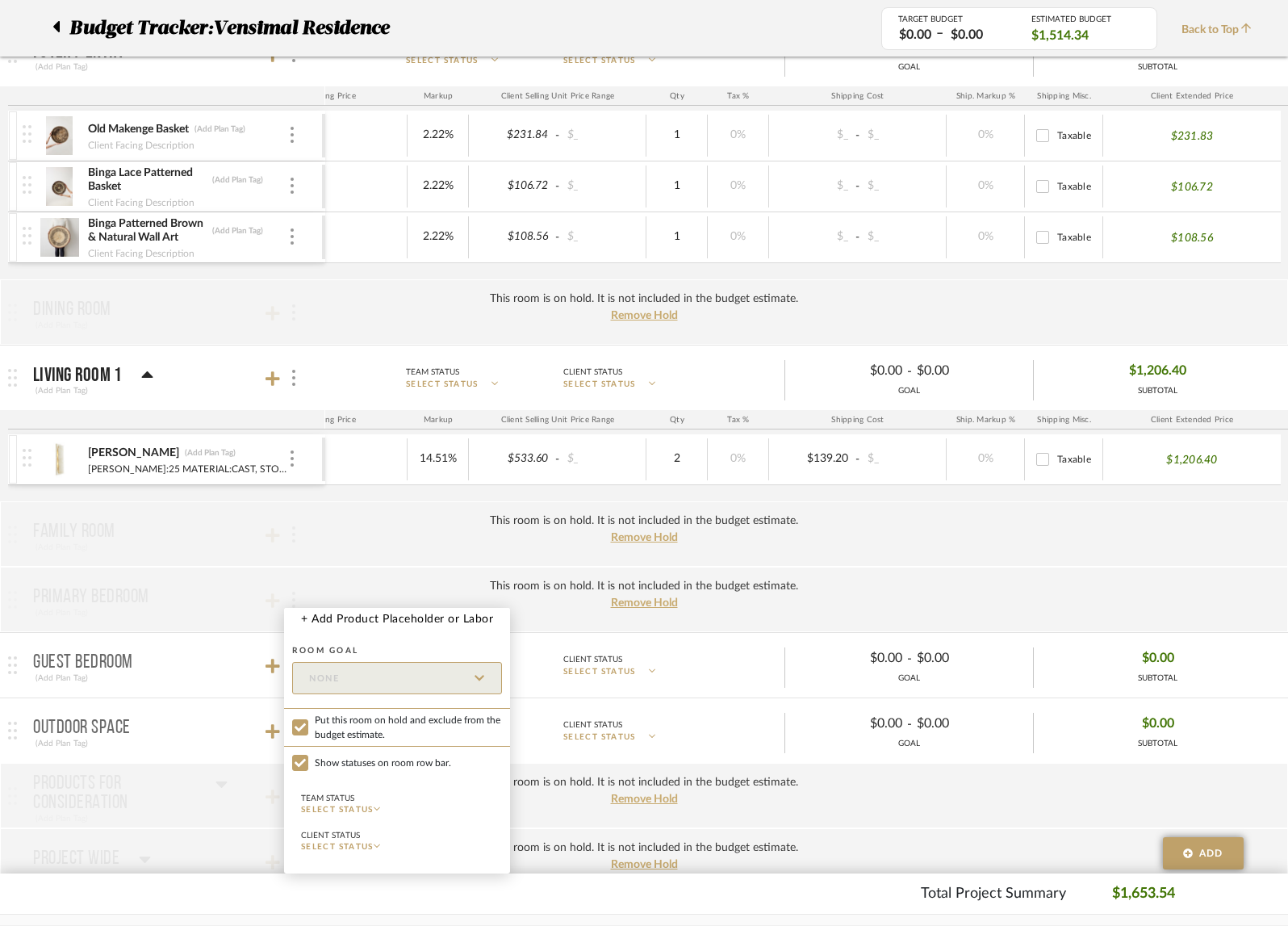
click at [237, 644] on div at bounding box center [644, 463] width 1288 height 926
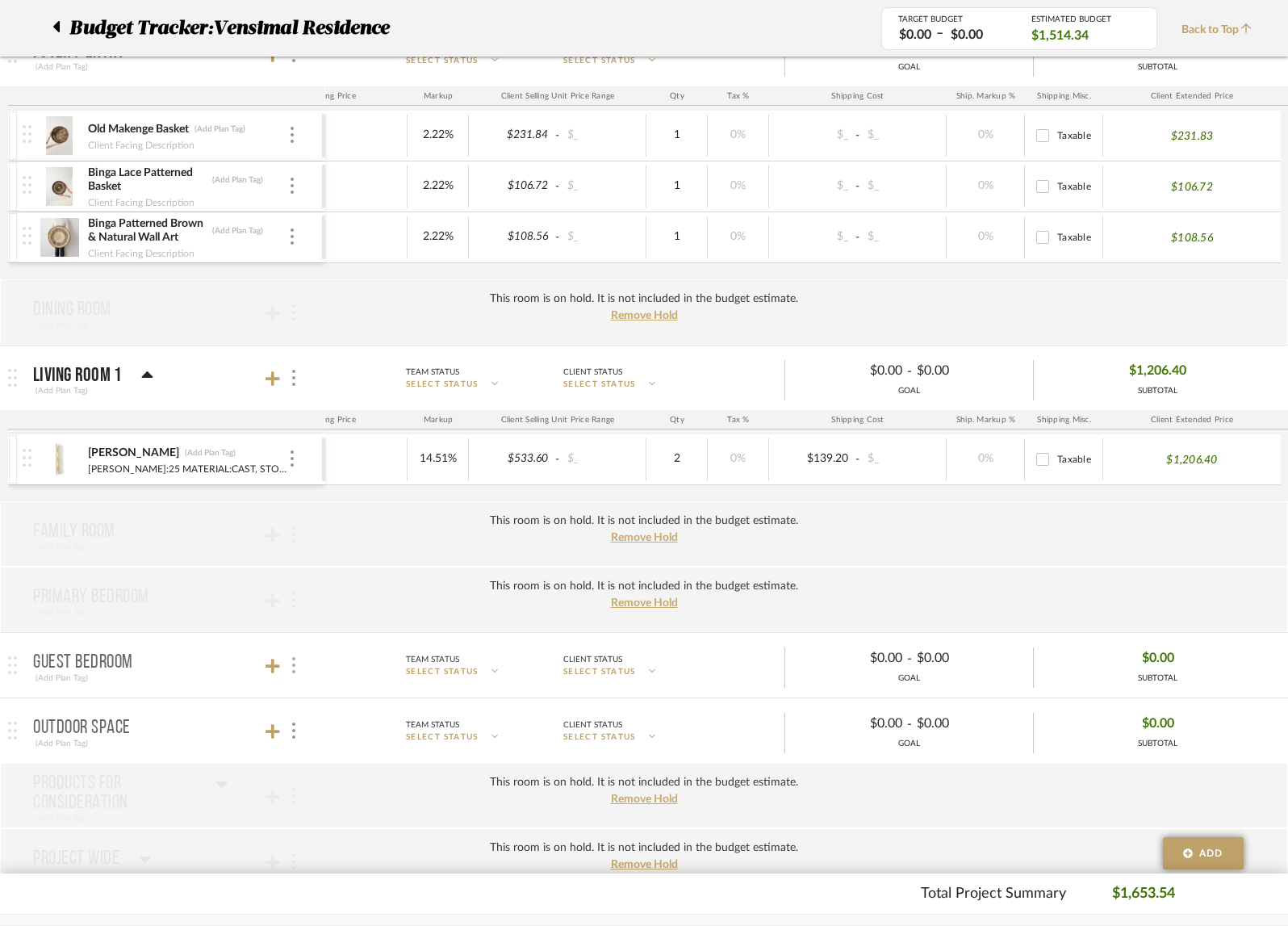
click at [296, 661] on div at bounding box center [292, 666] width 17 height 22
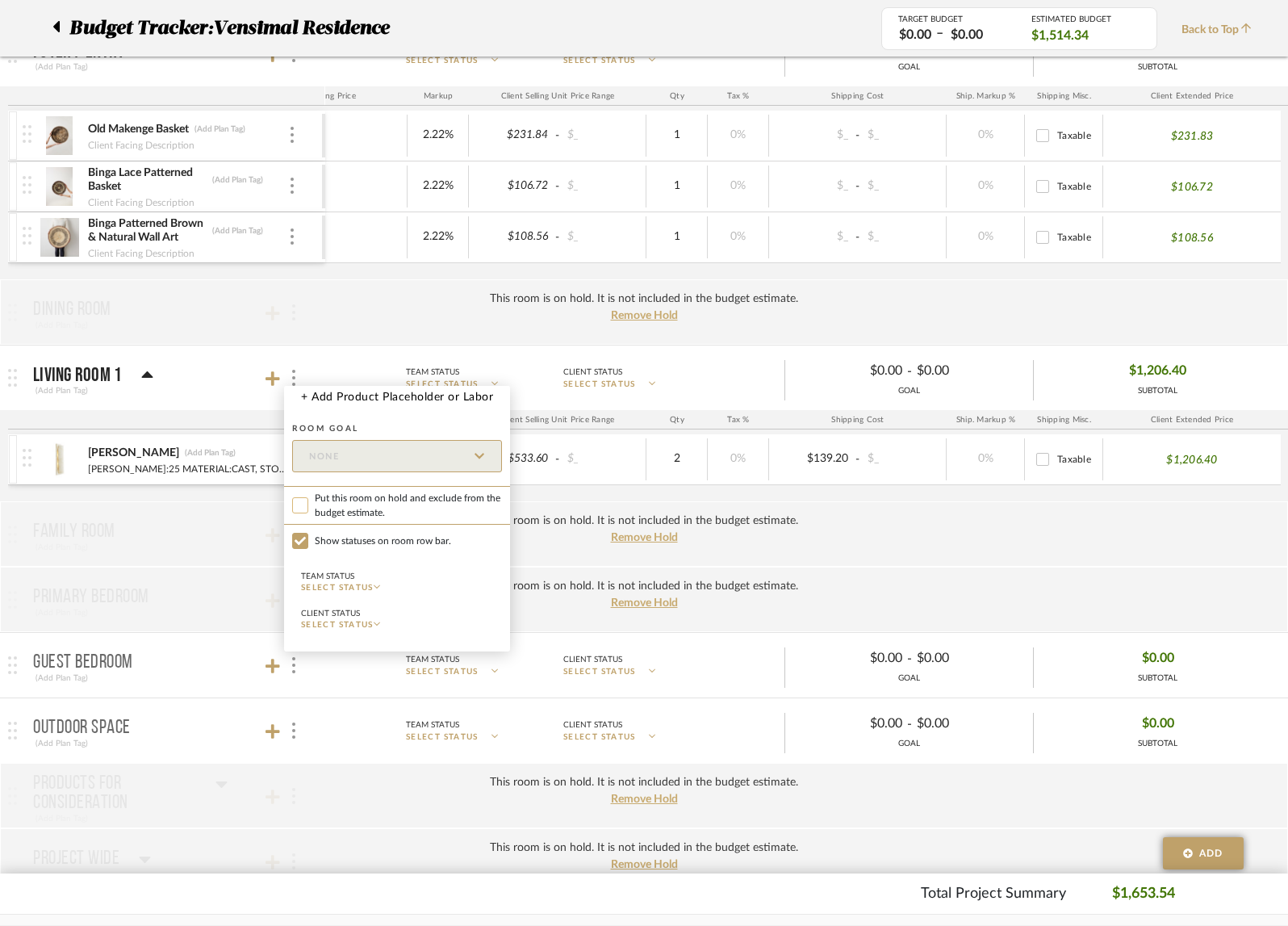
click at [297, 508] on input "Put this room on hold and exclude from the budget estimate." at bounding box center [300, 505] width 16 height 16
checkbox input "true"
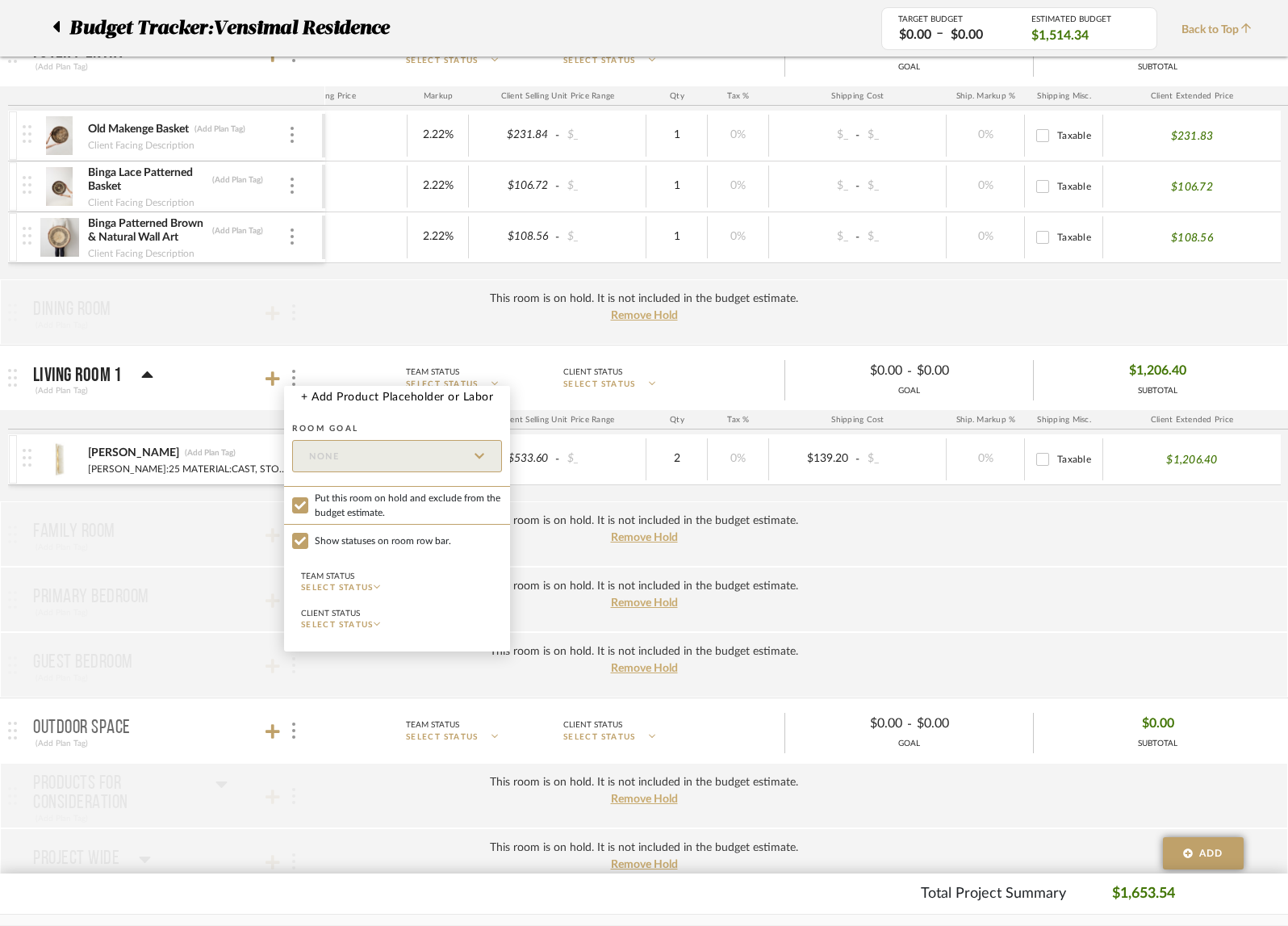
click at [296, 728] on div at bounding box center [644, 463] width 1288 height 926
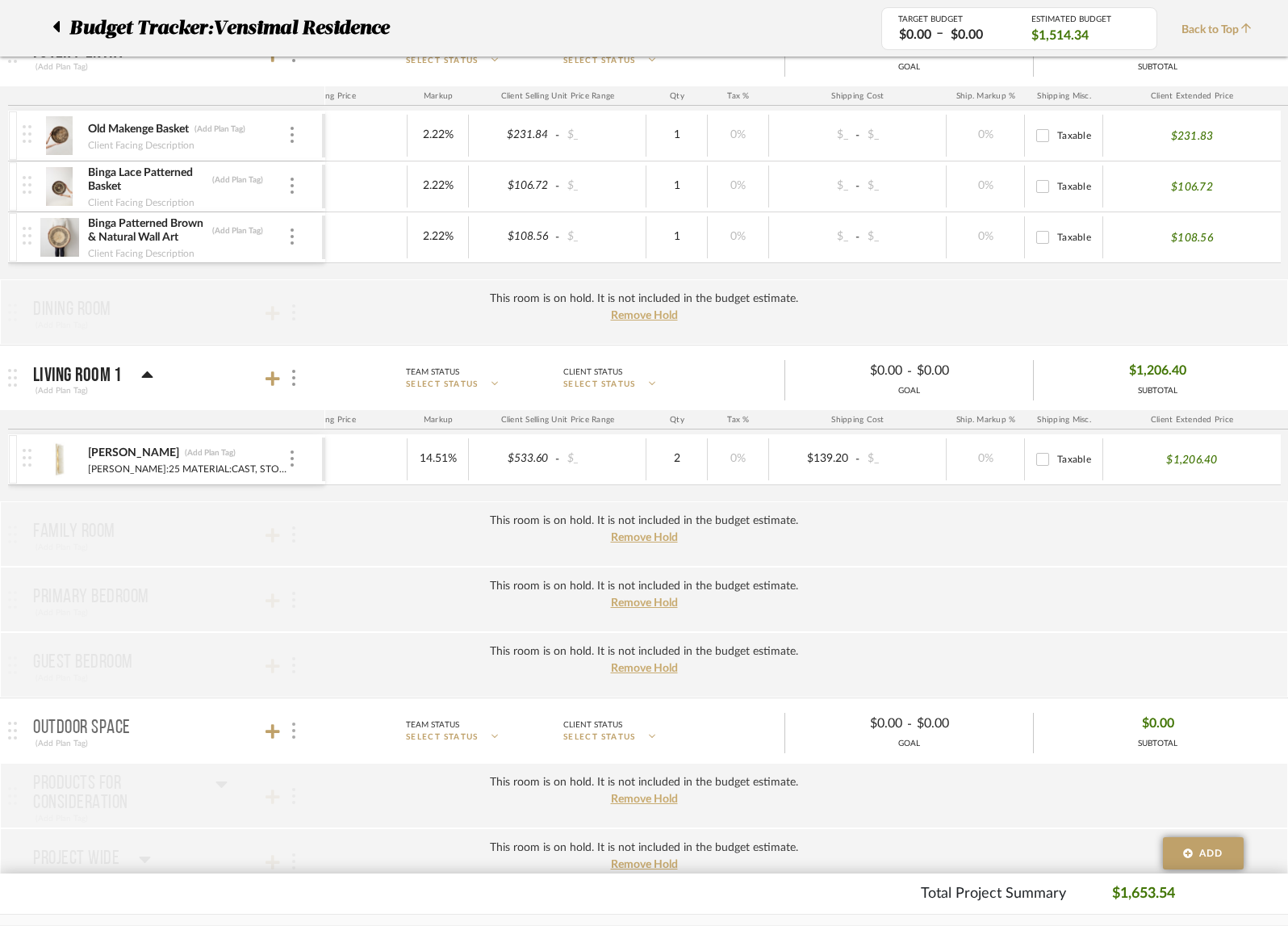
click at [292, 728] on img at bounding box center [294, 730] width 3 height 16
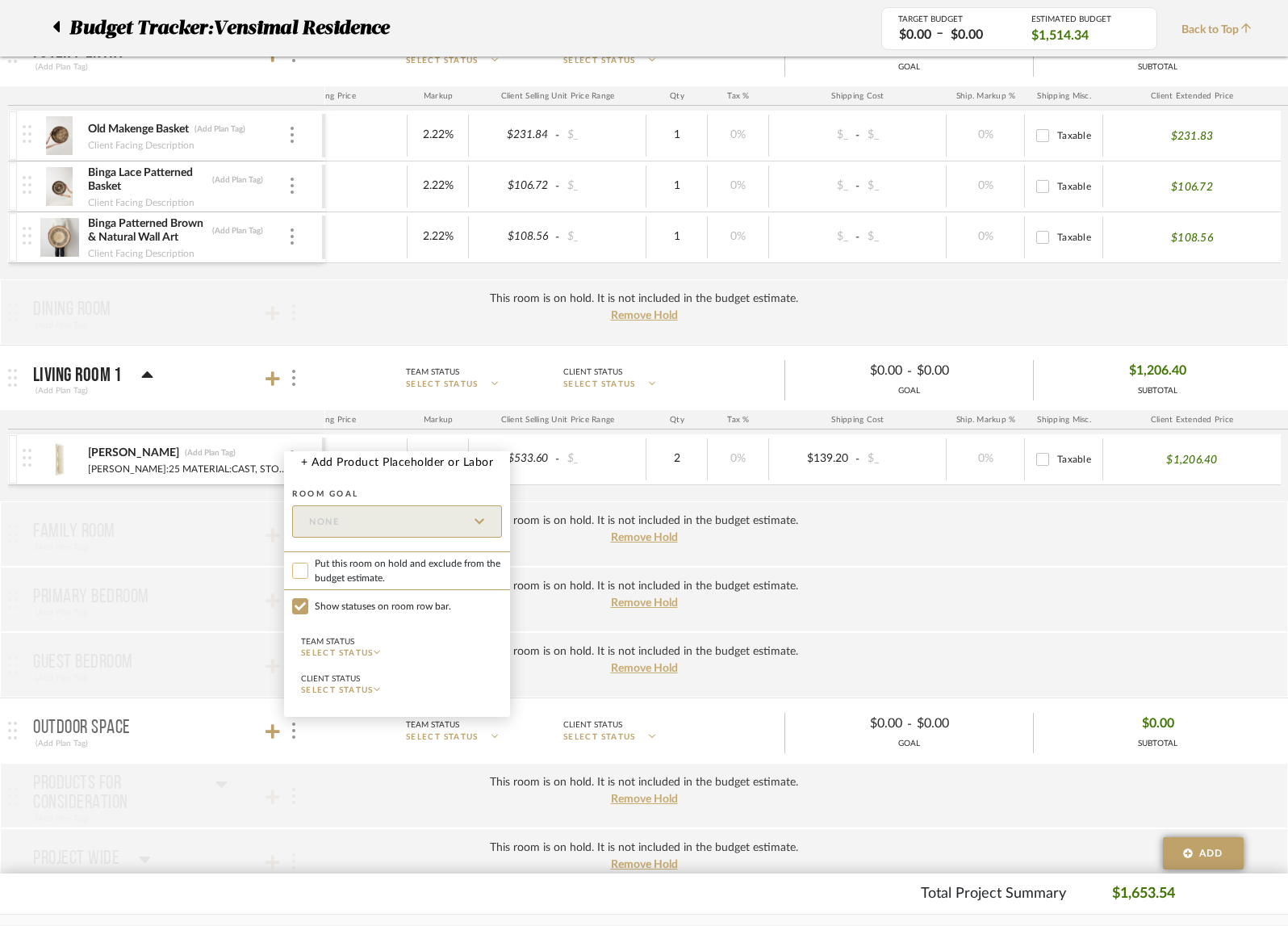
click at [300, 566] on input "Put this room on hold and exclude from the budget estimate." at bounding box center [300, 570] width 16 height 16
checkbox input "true"
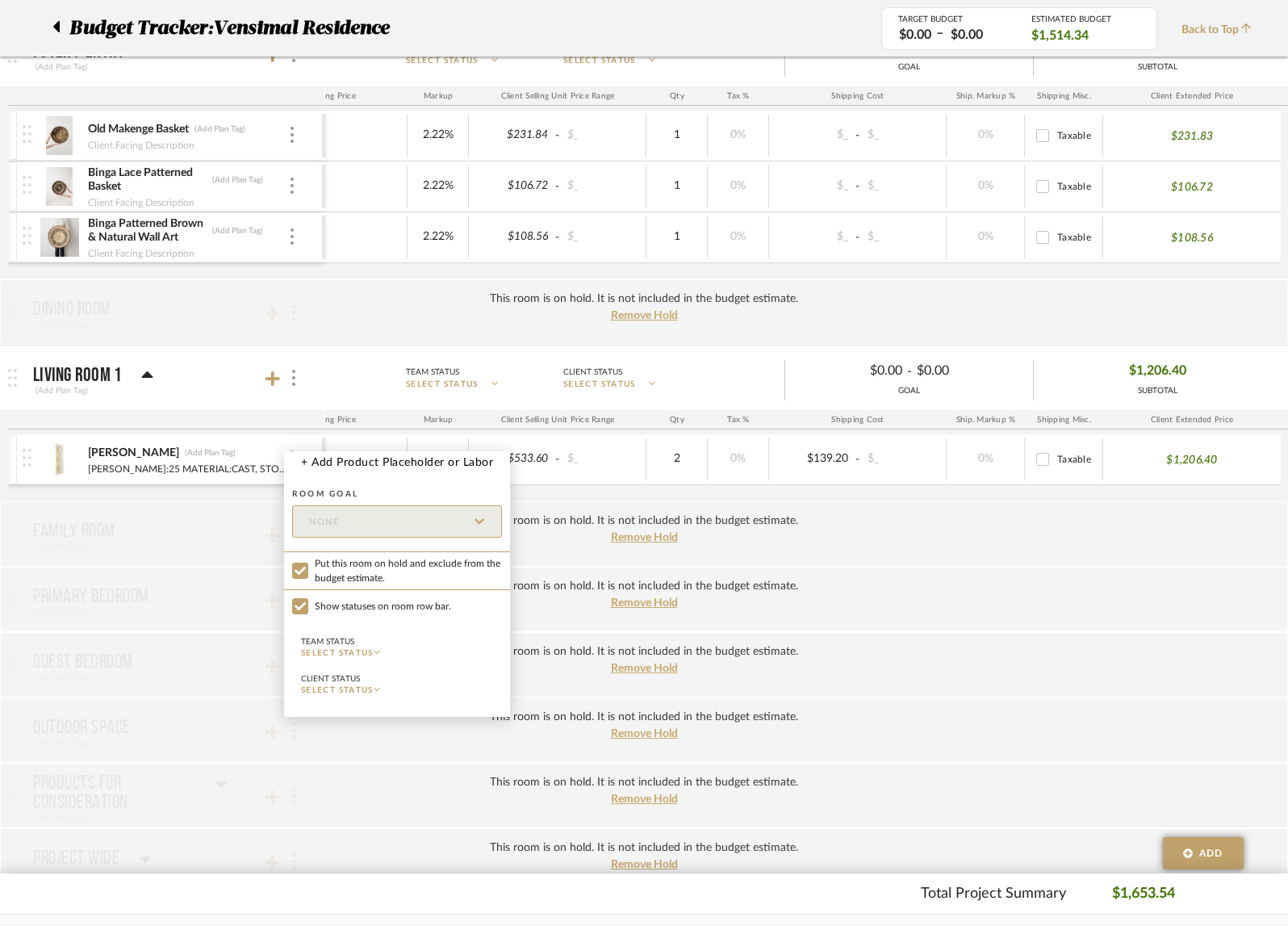
click at [486, 322] on div at bounding box center [644, 463] width 1288 height 926
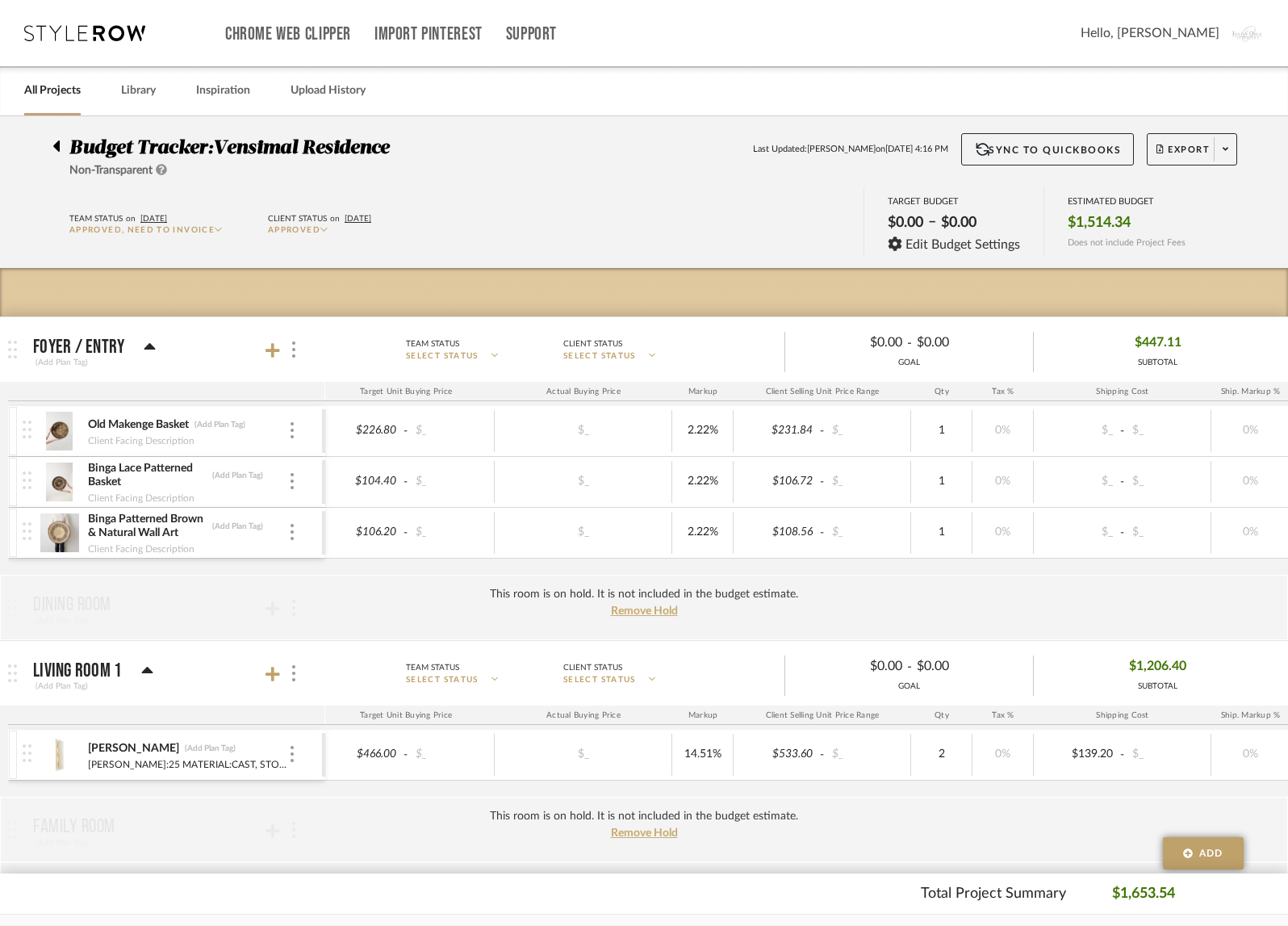
click at [58, 433] on img at bounding box center [58, 431] width 39 height 39
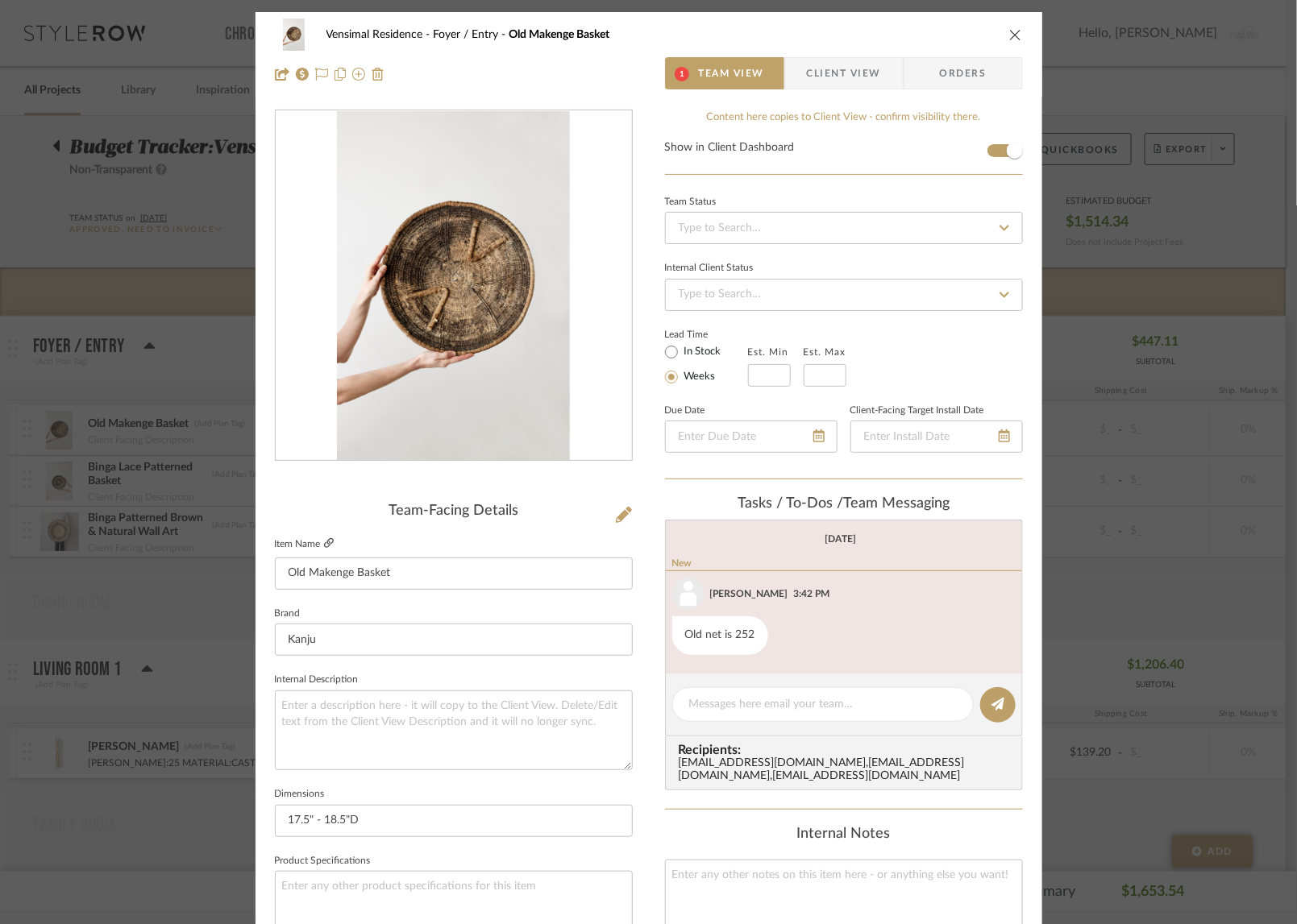
click at [325, 539] on icon at bounding box center [329, 543] width 10 height 10
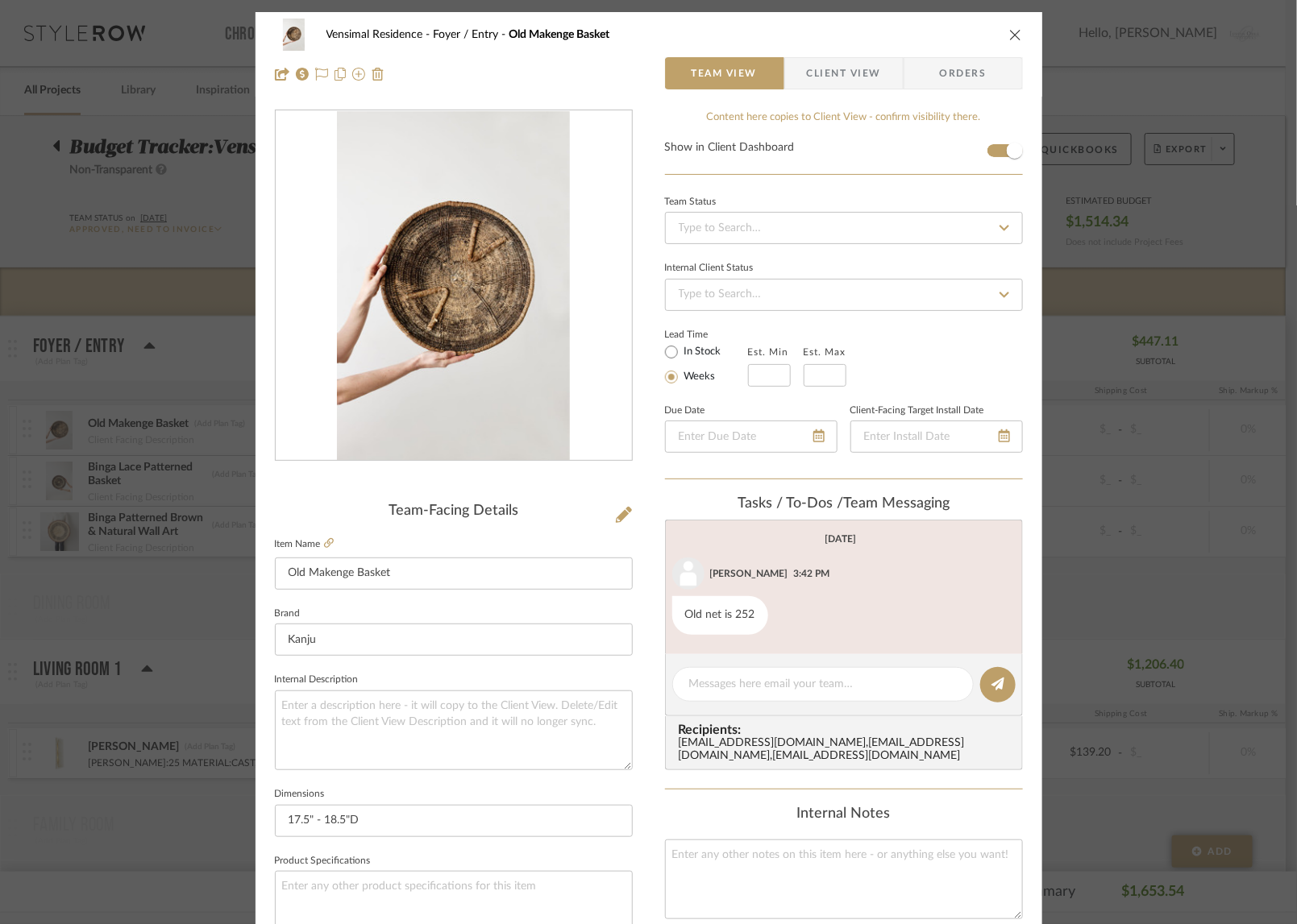
click at [1009, 32] on icon "close" at bounding box center [1016, 35] width 13 height 13
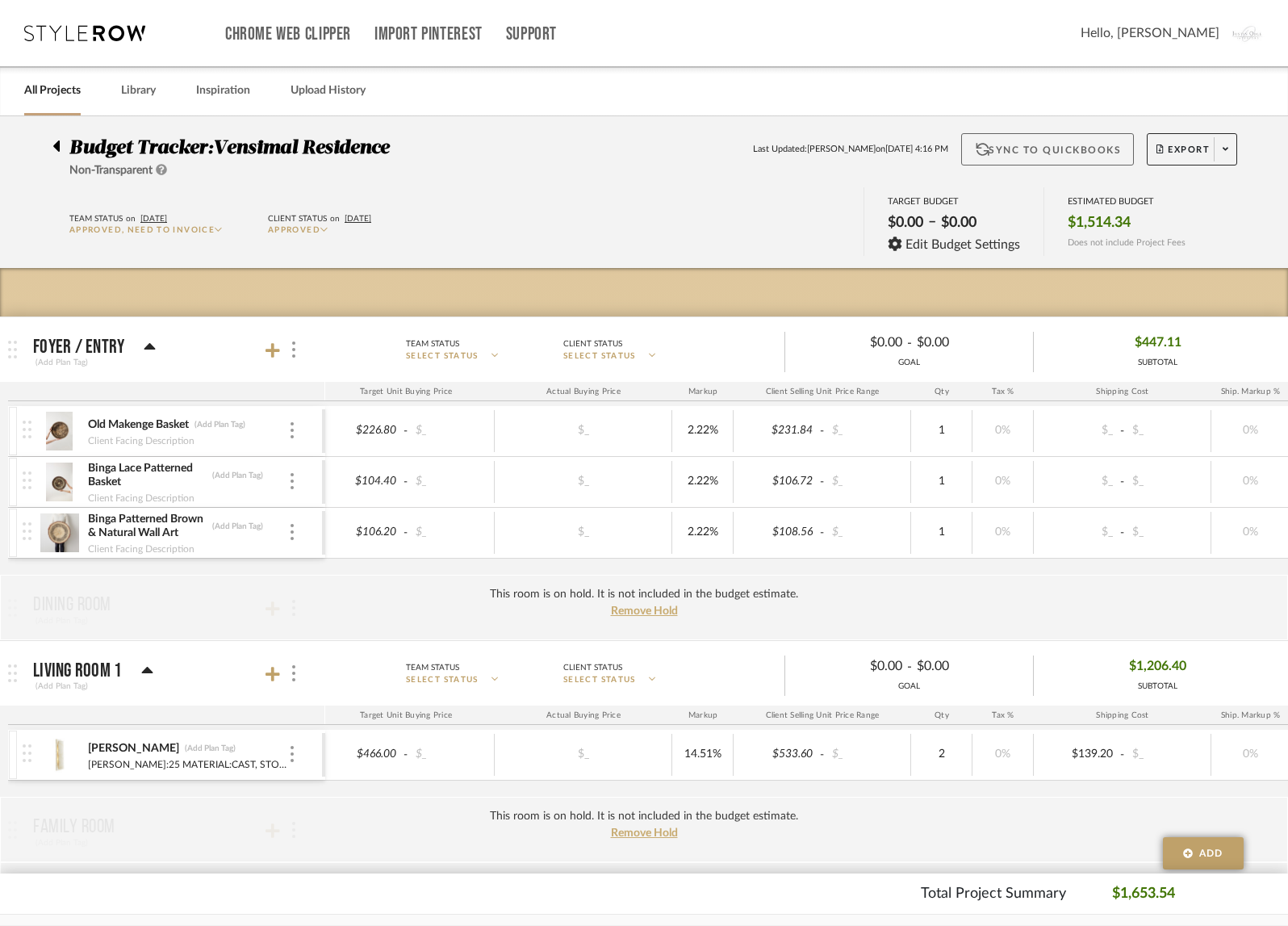
click at [1026, 148] on button "Sync to QuickBooks" at bounding box center [1048, 149] width 173 height 33
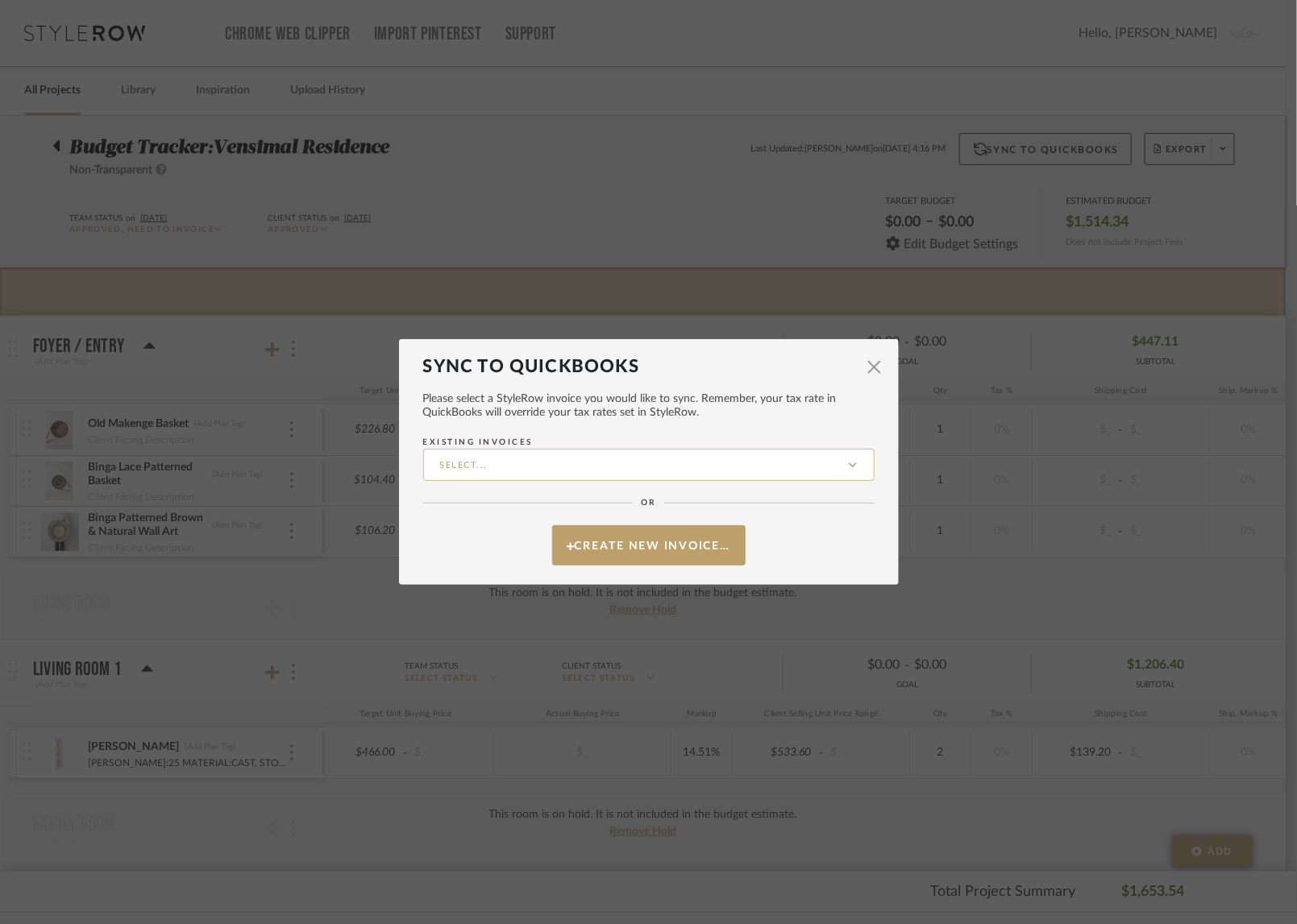
click at [849, 462] on input "Existing Invoices" at bounding box center [649, 465] width 452 height 32
click at [828, 554] on mat-dialog-content "Please select a StyleRow invoice you would like to sync. Remember, your tax rat…" at bounding box center [649, 472] width 452 height 190
click at [665, 551] on button "Create New Invoice…" at bounding box center [649, 546] width 194 height 40
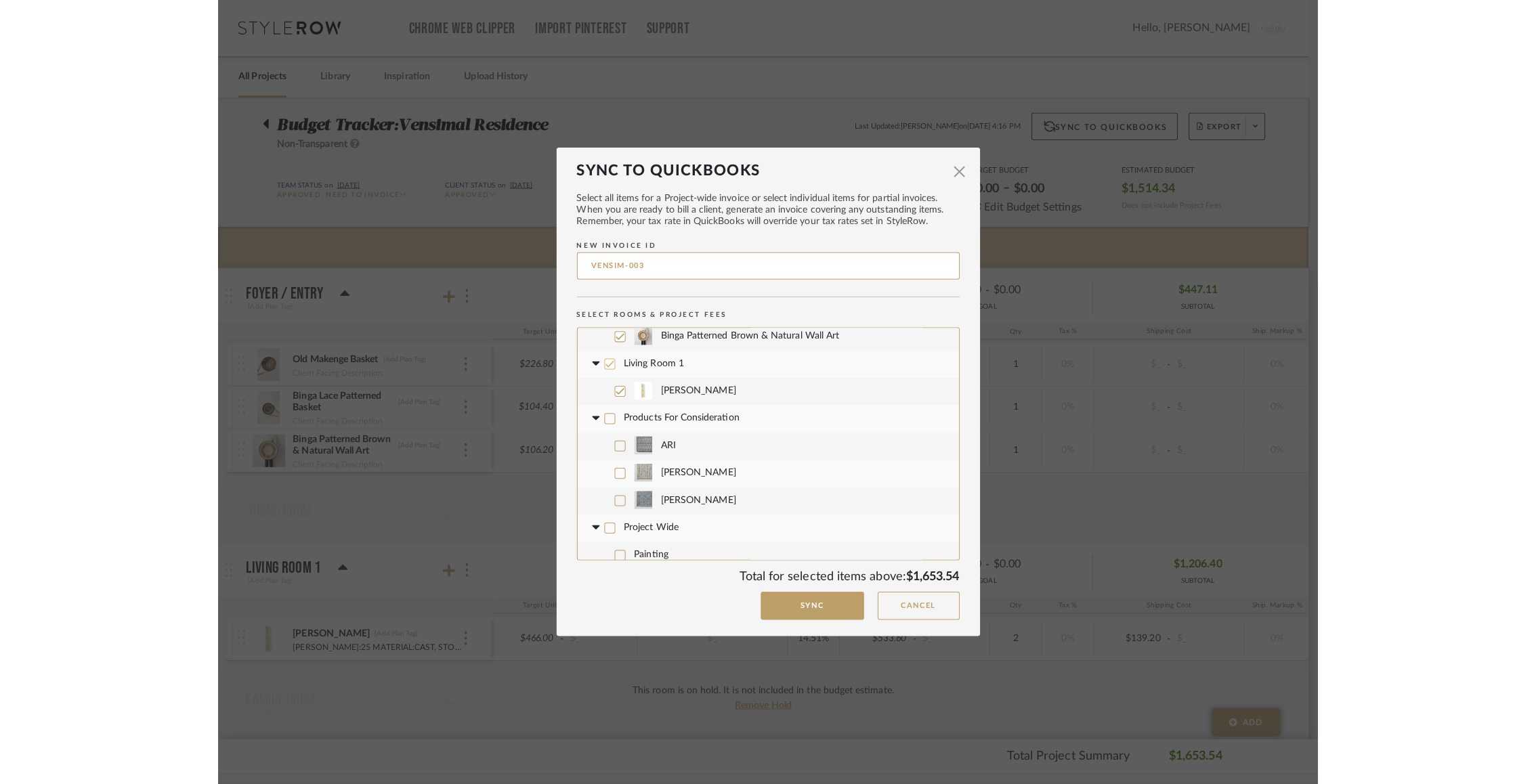
scroll to position [122, 0]
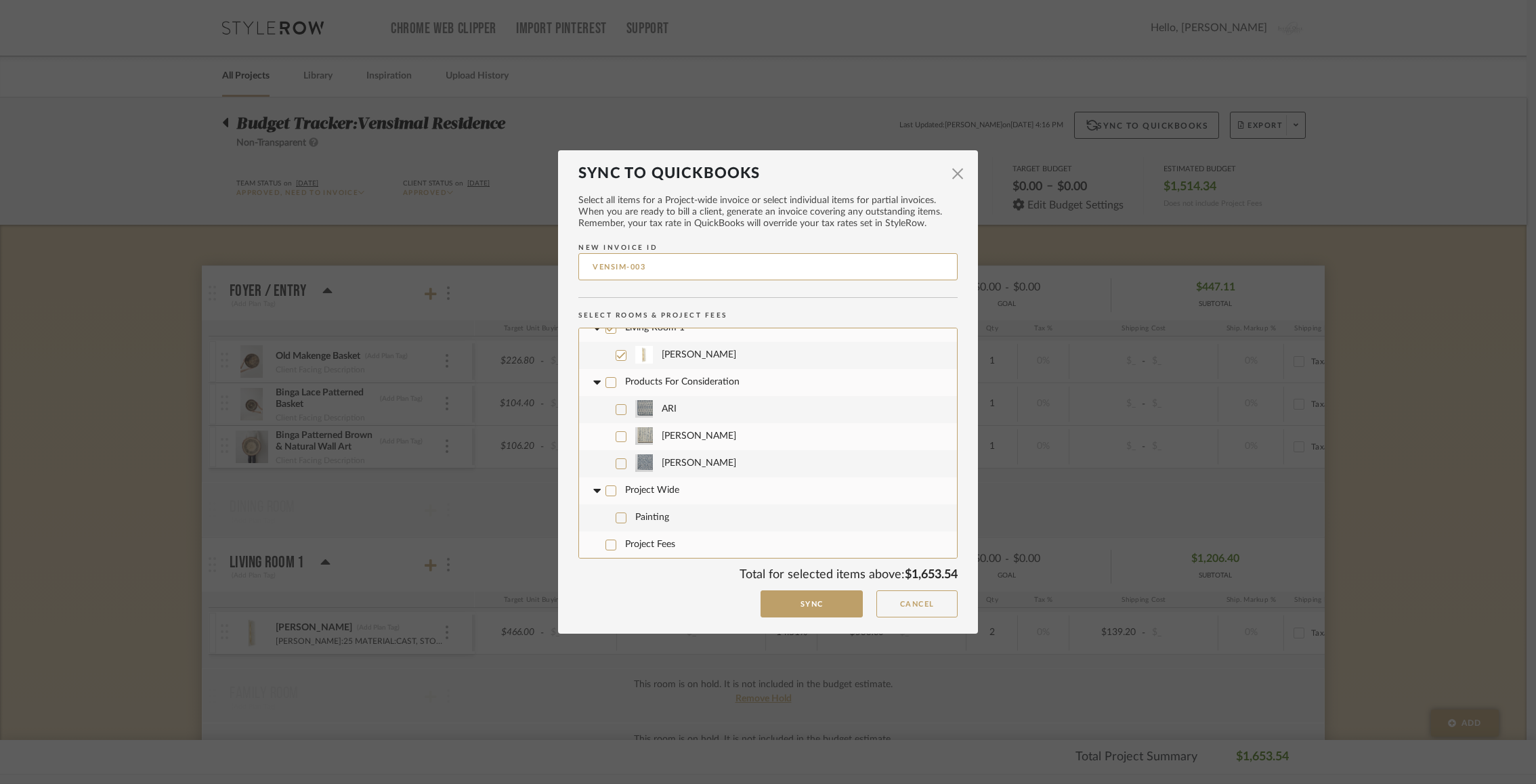
click at [718, 271] on input "VENSIM-003" at bounding box center [767, 266] width 379 height 27
type input "1312"
click at [804, 607] on button "Sync" at bounding box center [811, 604] width 102 height 28
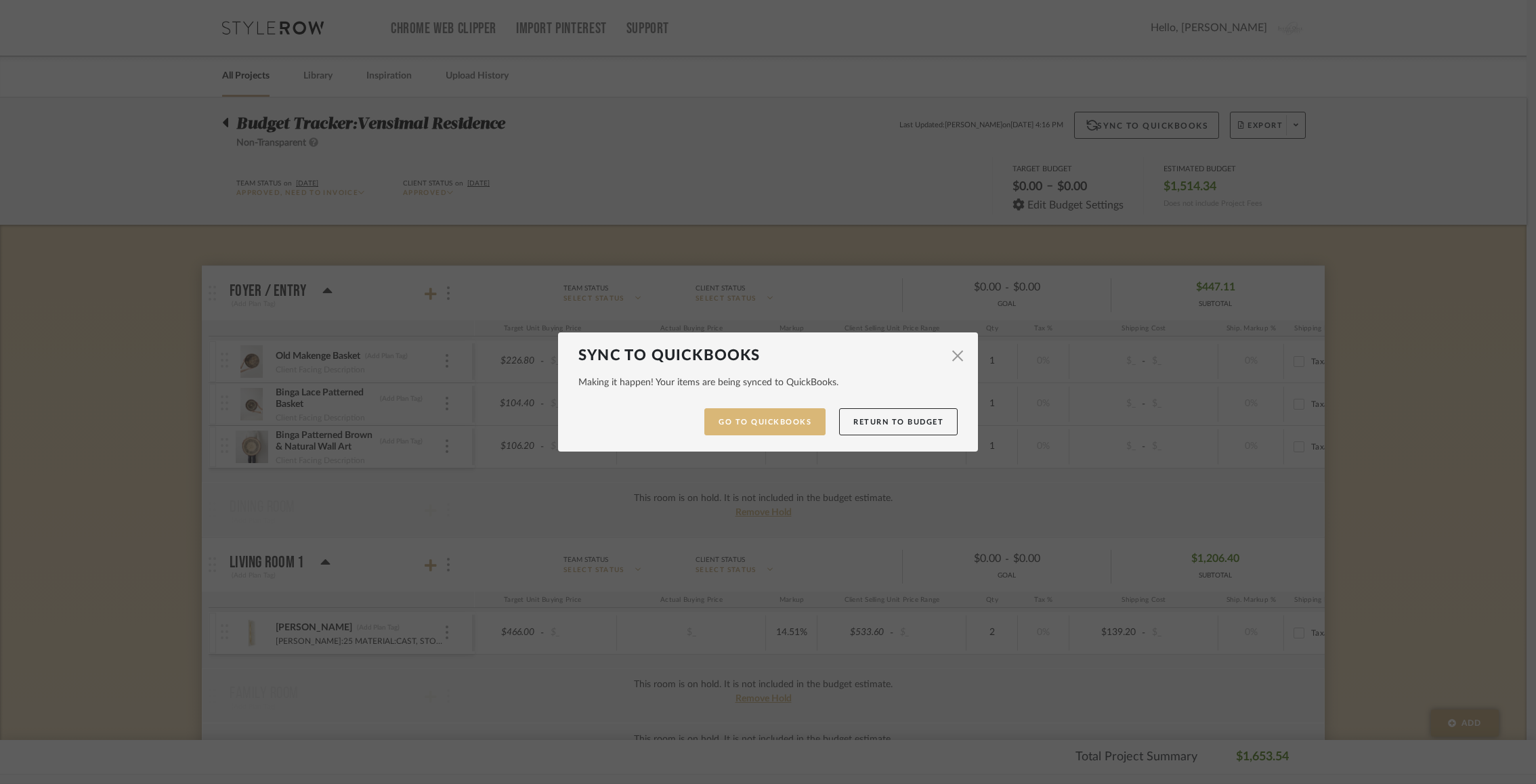
click at [805, 423] on link "Go to QuickBooks" at bounding box center [765, 422] width 121 height 28
